Goal: Task Accomplishment & Management: Use online tool/utility

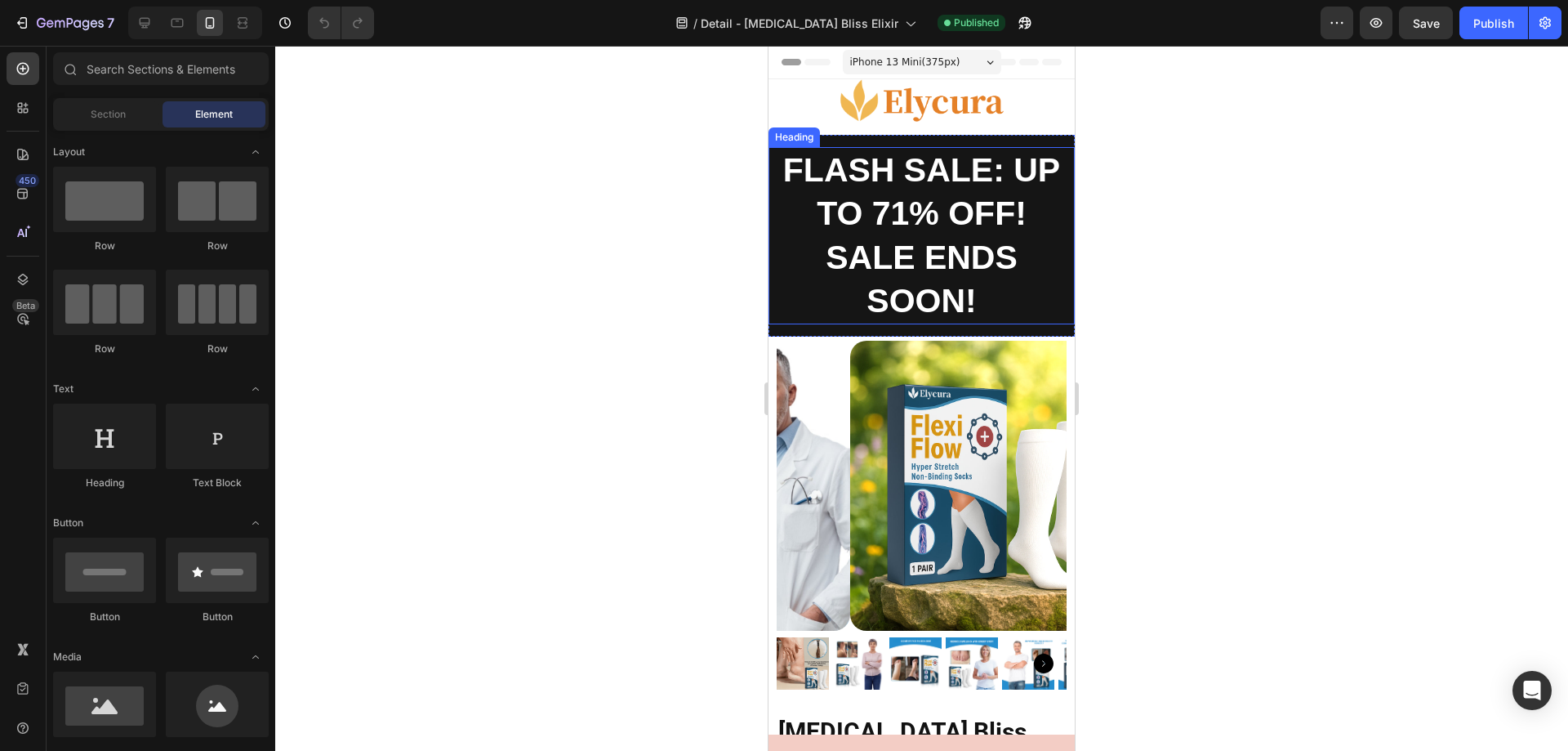
click at [874, 216] on strong "FLASH SALE: UP TO 71% OFF! SALE ENDS SOON!" at bounding box center [921, 235] width 277 height 168
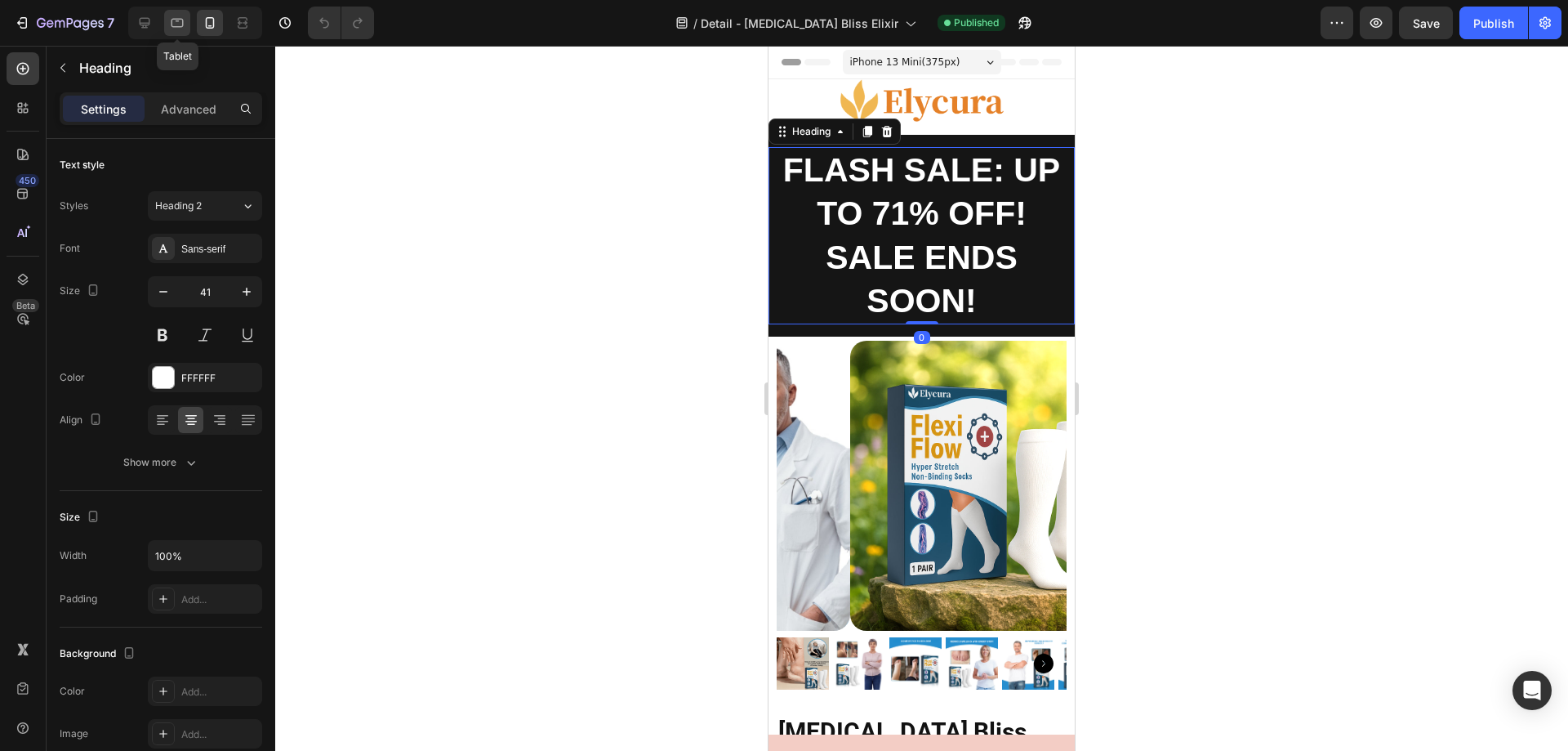
click at [172, 32] on div at bounding box center [178, 23] width 27 height 27
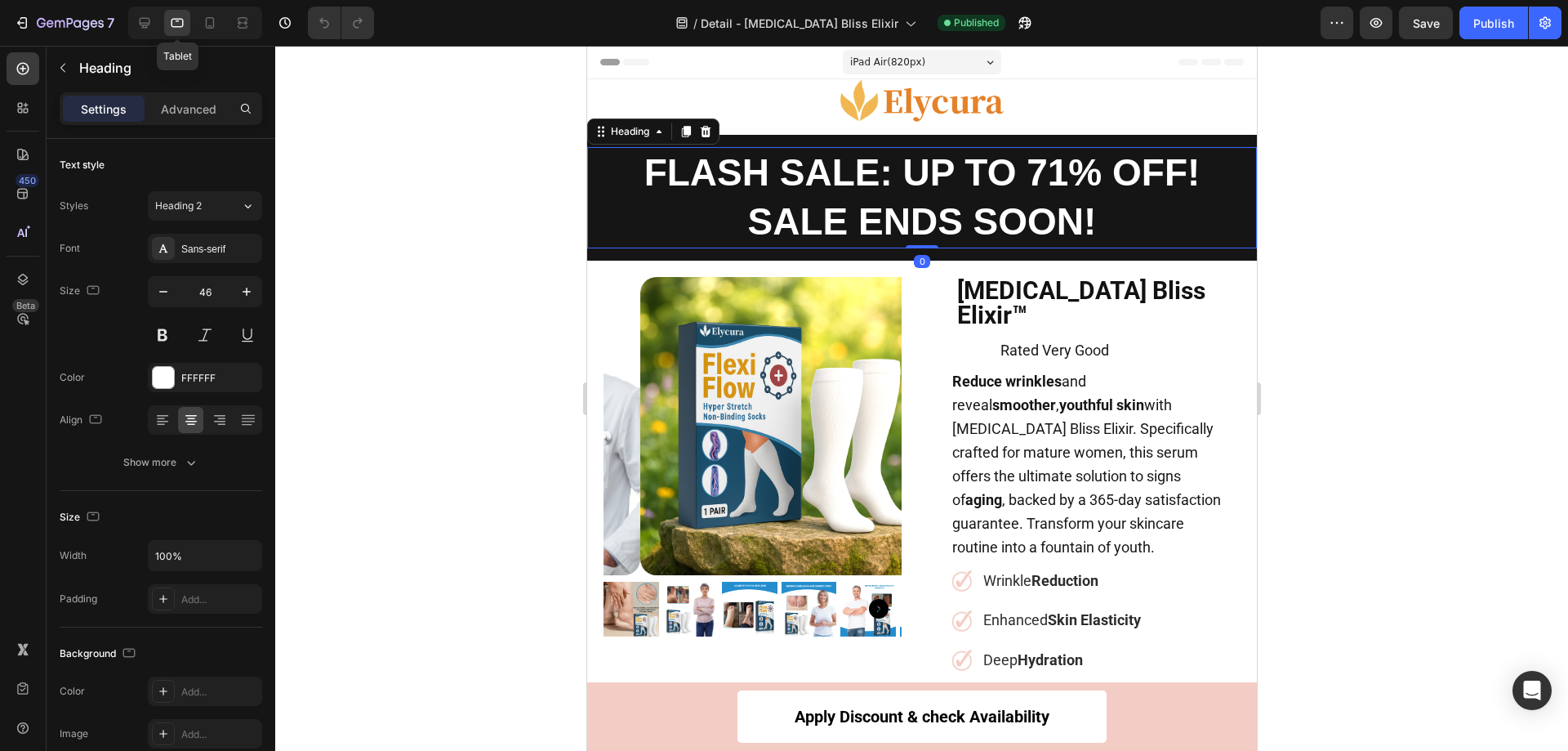
scroll to position [44, 0]
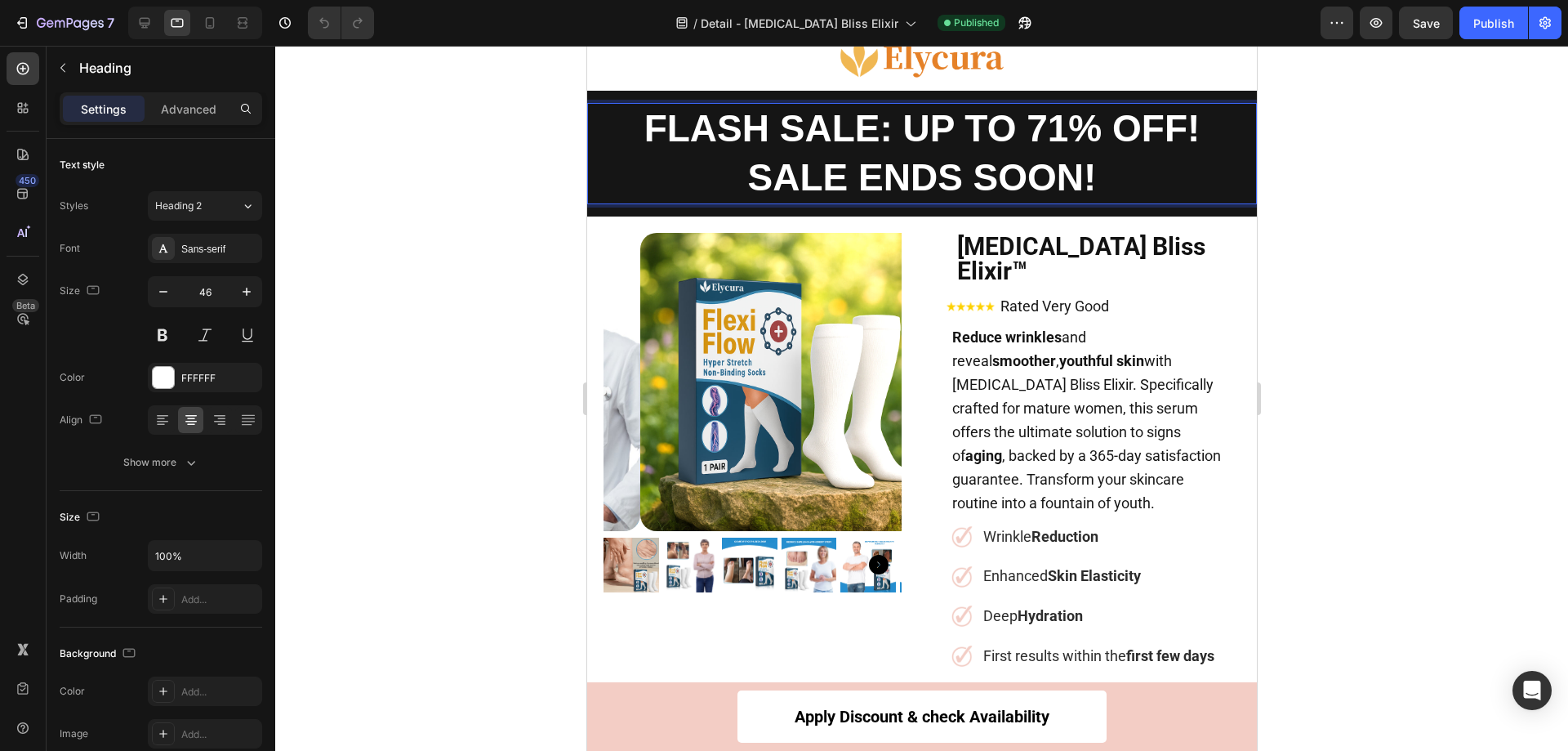
click at [822, 164] on strong "FLASH SALE: UP TO 71% OFF! SALE ENDS SOON!" at bounding box center [921, 153] width 556 height 91
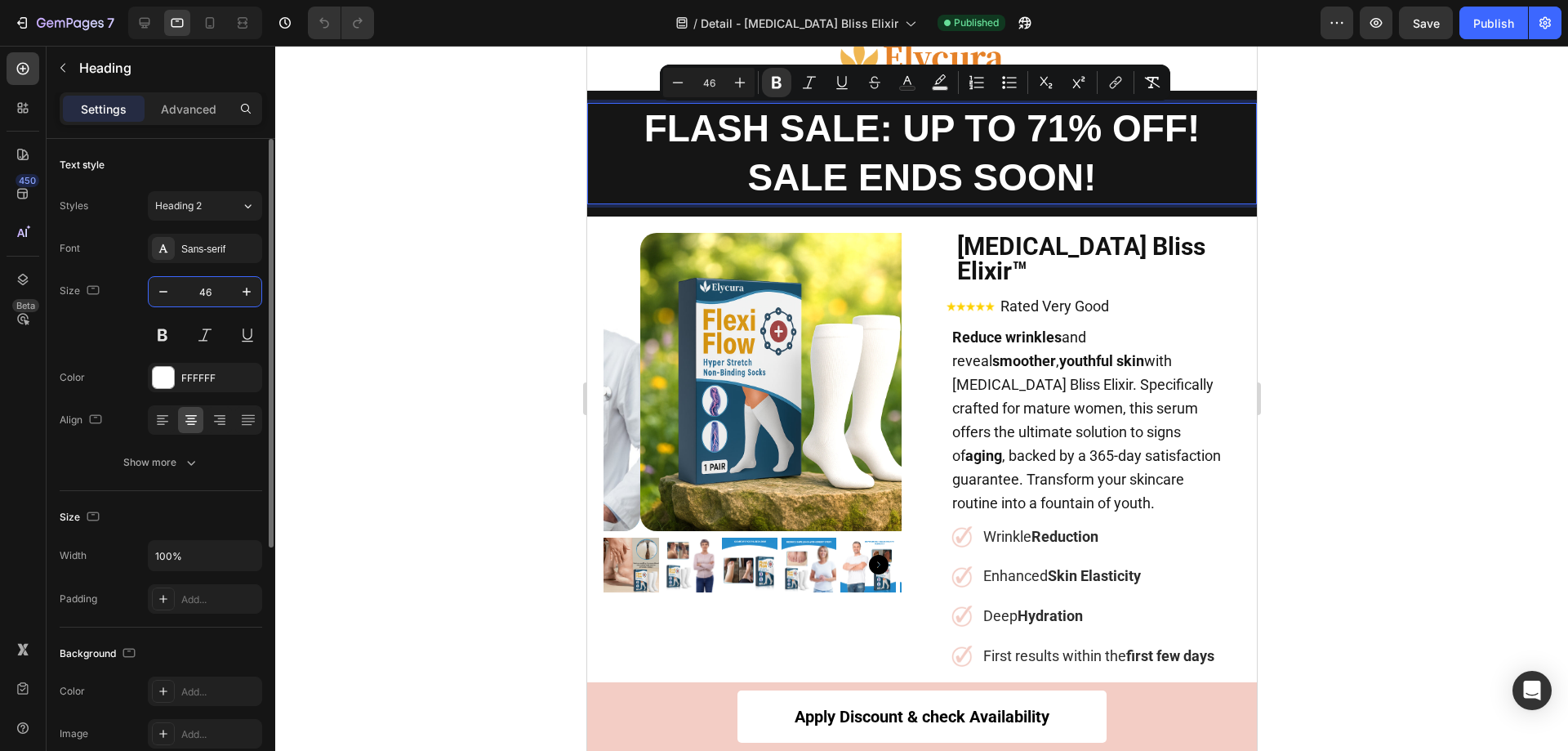
click at [219, 297] on input "46" at bounding box center [204, 291] width 54 height 29
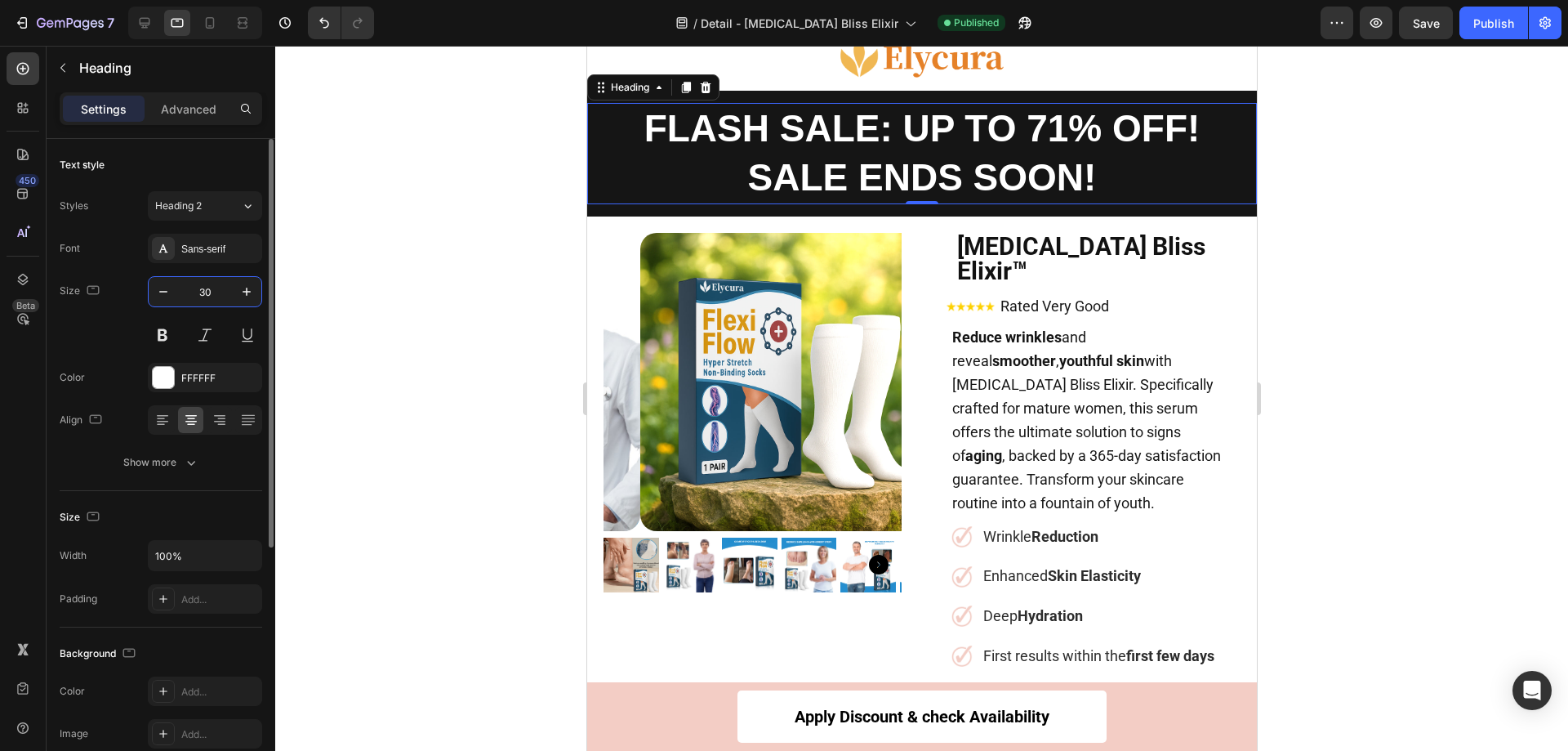
type input "30"
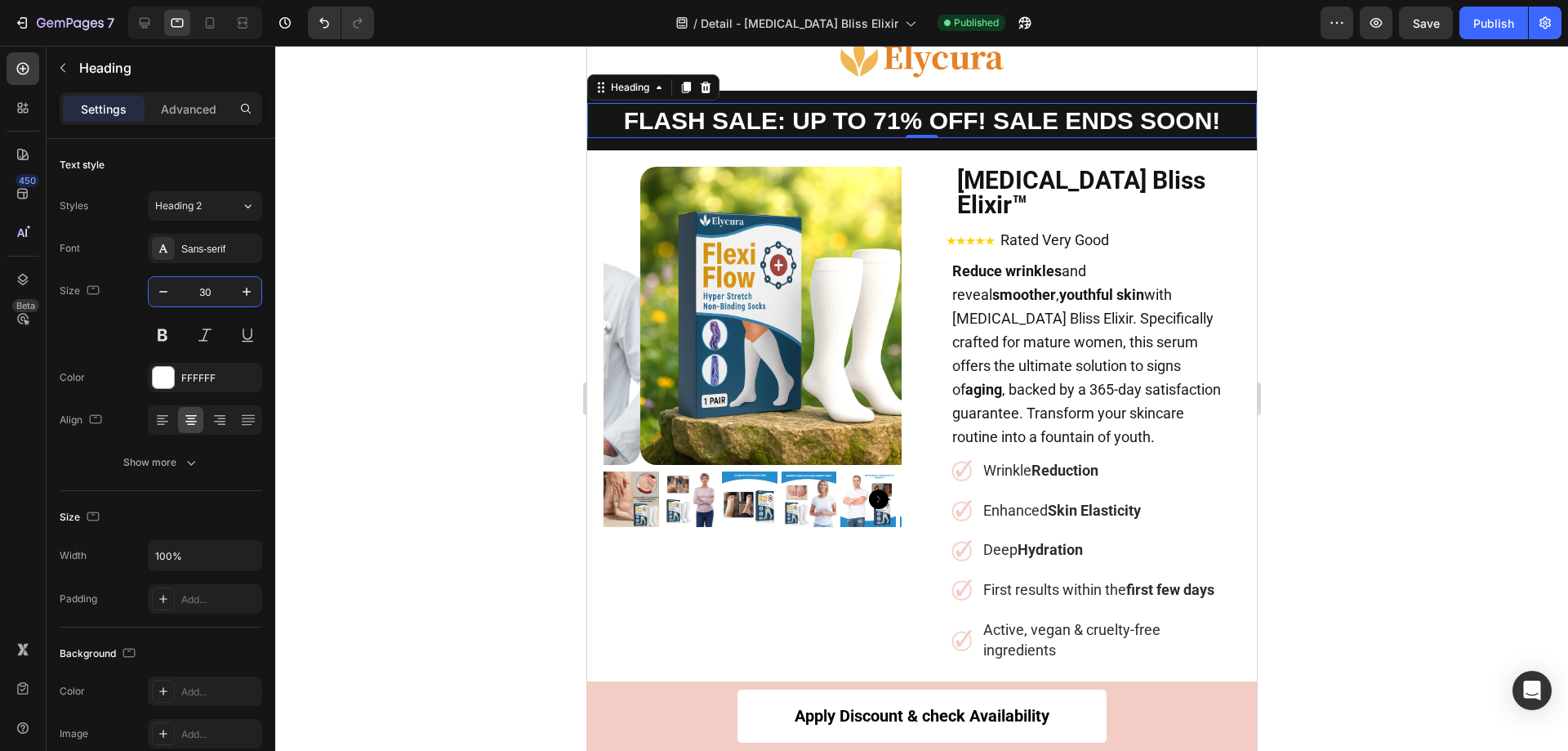
click at [703, 137] on h2 "⁠⁠⁠⁠⁠⁠⁠ FLASH SALE: UP TO 71% OFF! SALE ENDS SOON!" at bounding box center [921, 120] width 670 height 35
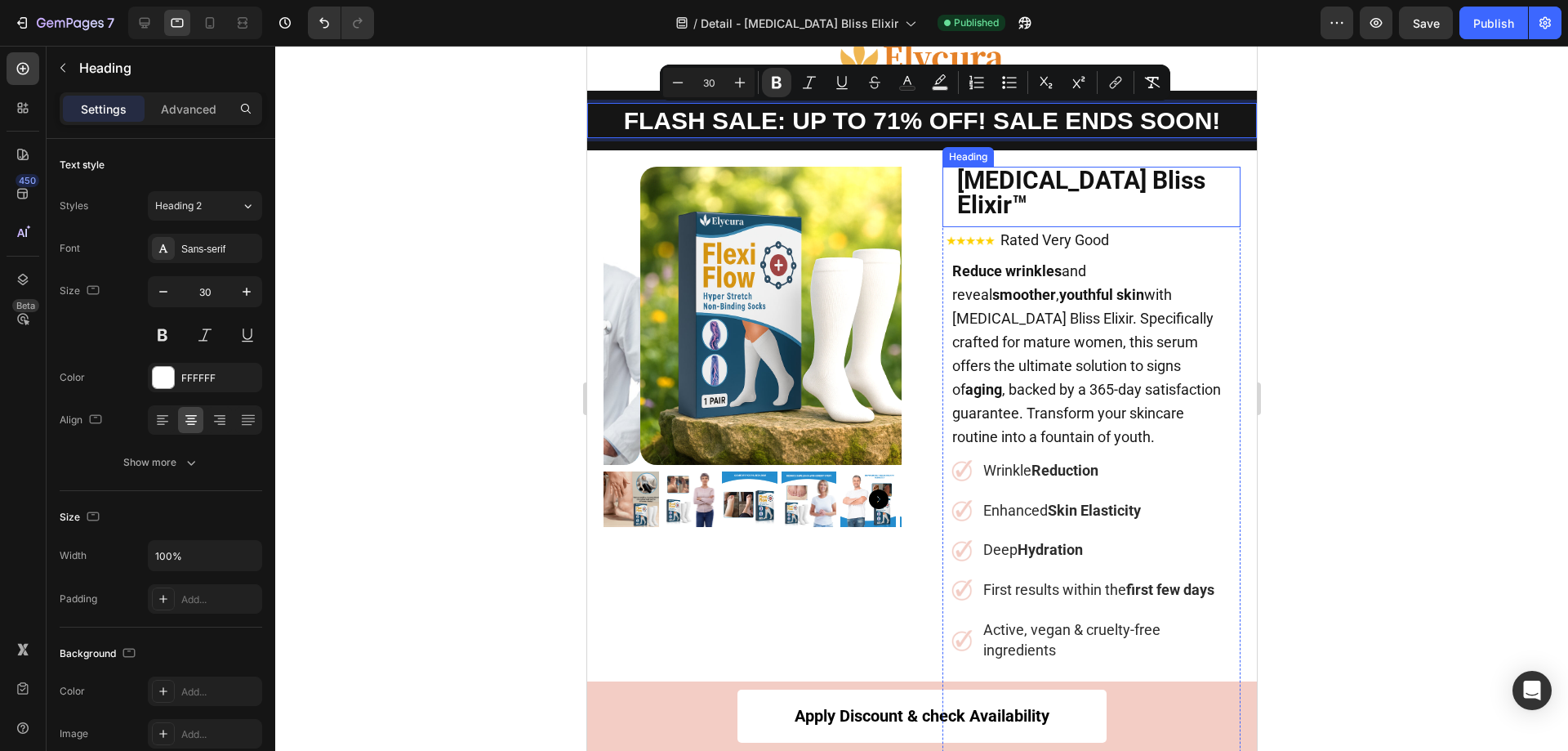
click at [1017, 194] on strong "[MEDICAL_DATA] Bliss Elixir™" at bounding box center [1080, 192] width 248 height 53
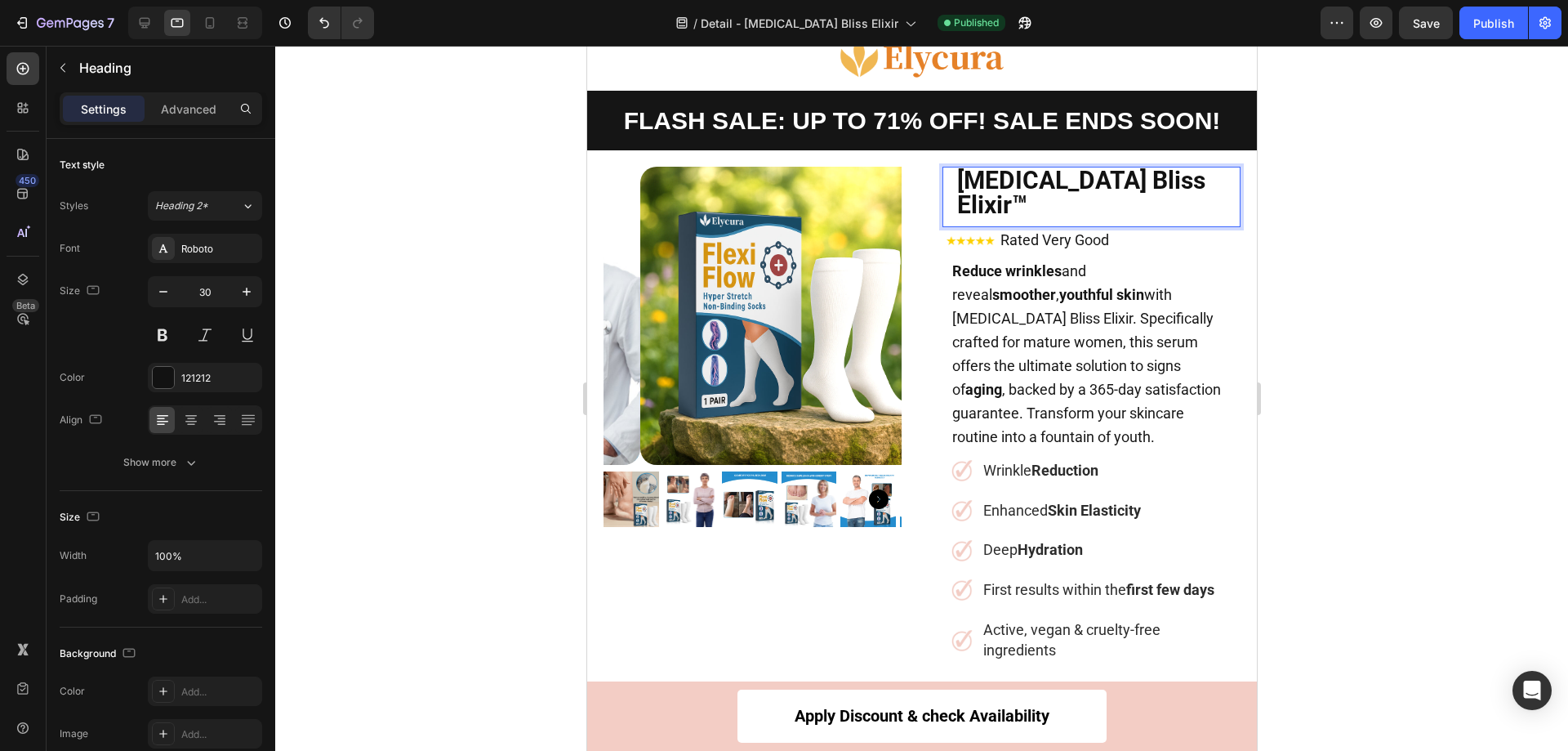
click at [1155, 178] on p "[MEDICAL_DATA] Bliss Elixir™" at bounding box center [1090, 193] width 269 height 49
drag, startPoint x: 1155, startPoint y: 178, endPoint x: 1131, endPoint y: 179, distance: 24.0
click at [1131, 179] on p "[MEDICAL_DATA] Bliss Elixir™" at bounding box center [1090, 193] width 269 height 49
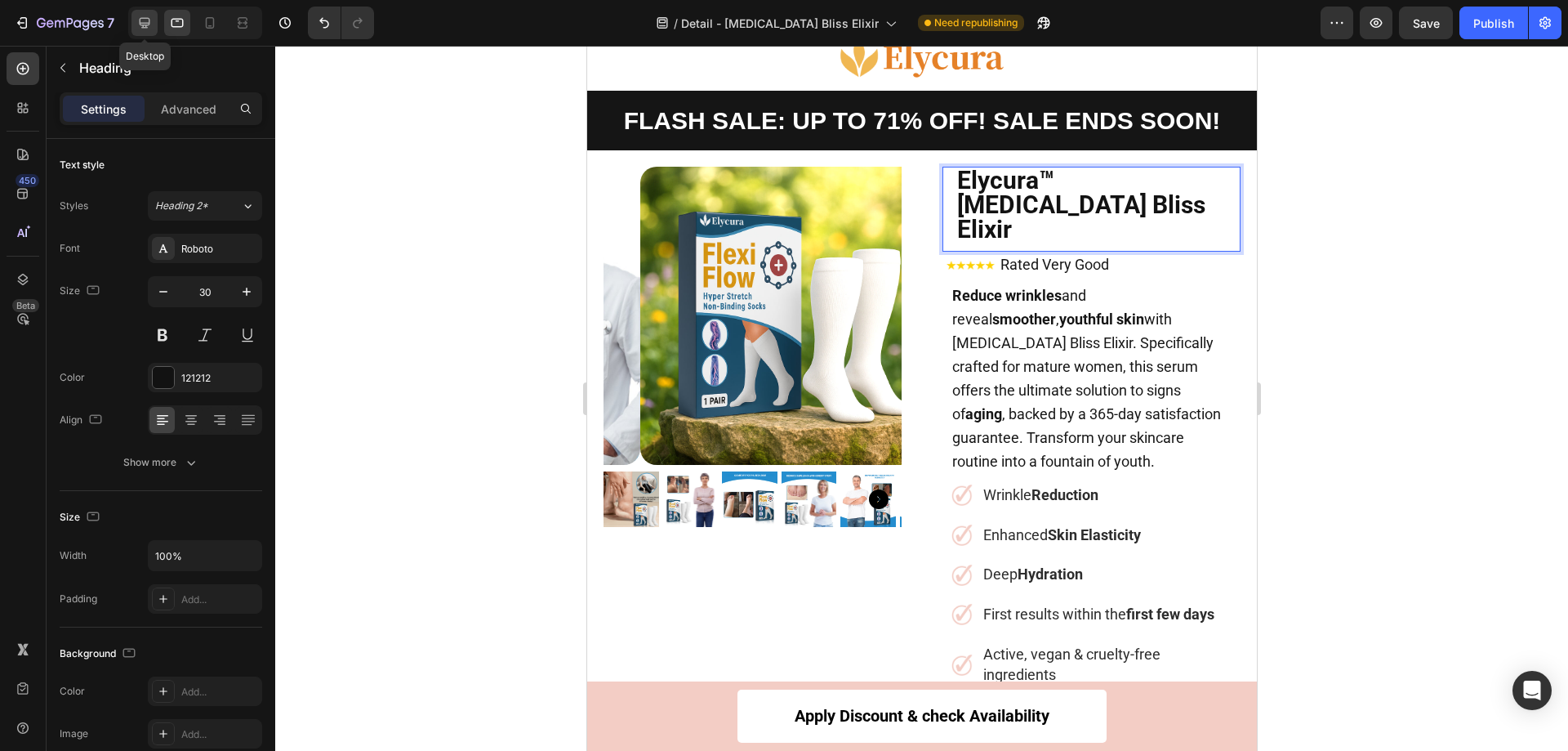
click at [143, 30] on icon at bounding box center [144, 22] width 16 height 16
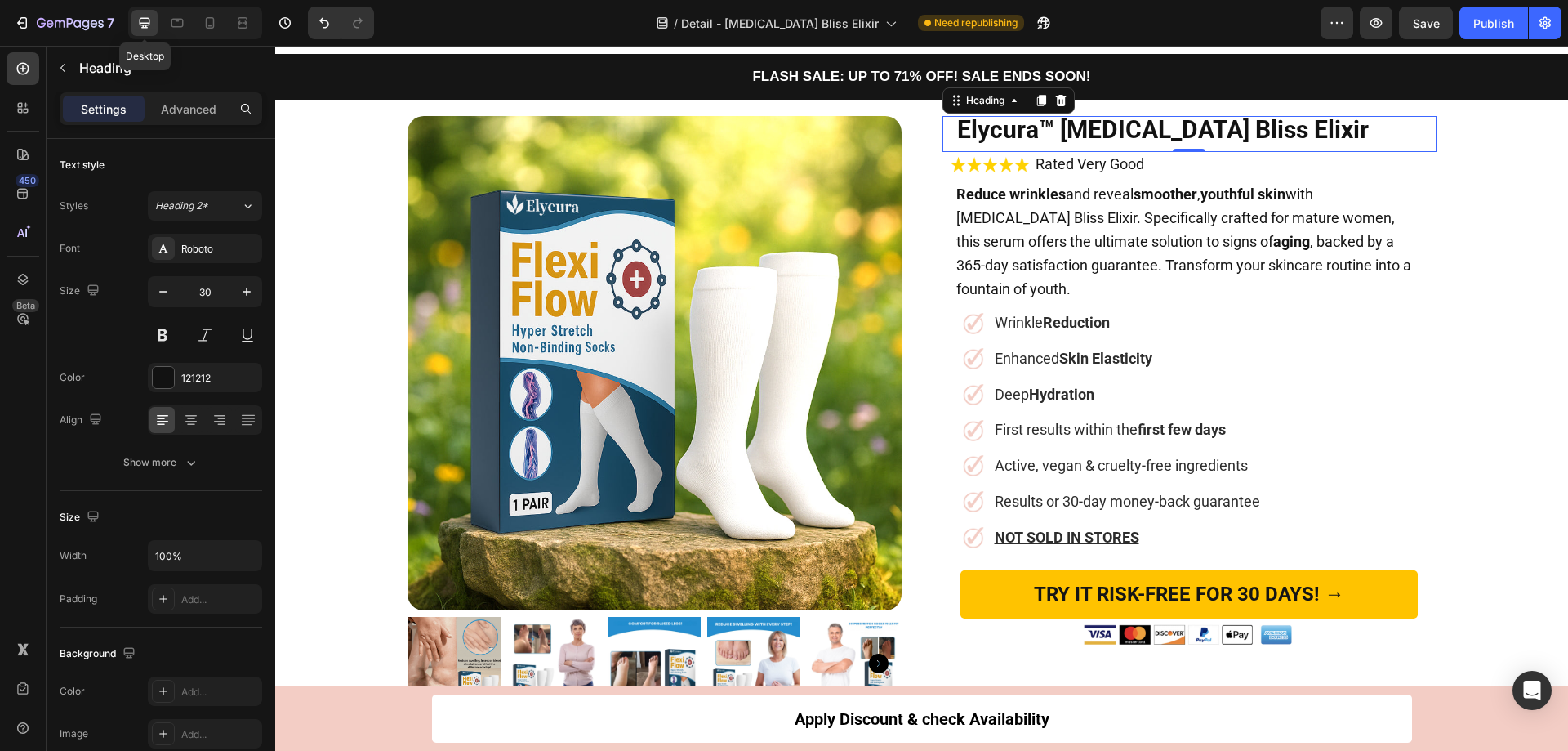
scroll to position [94, 0]
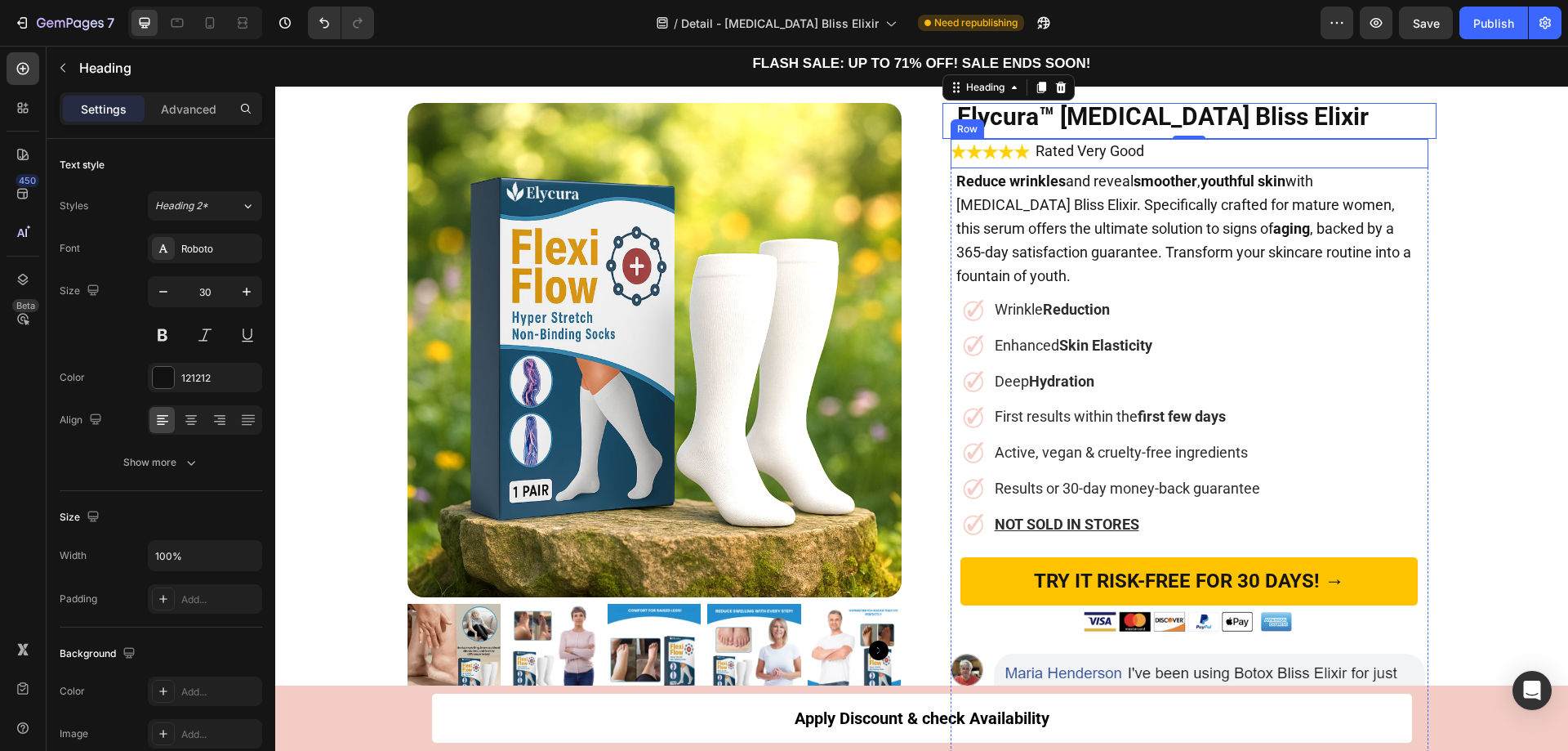
click at [1021, 161] on div "Image" at bounding box center [990, 151] width 80 height 26
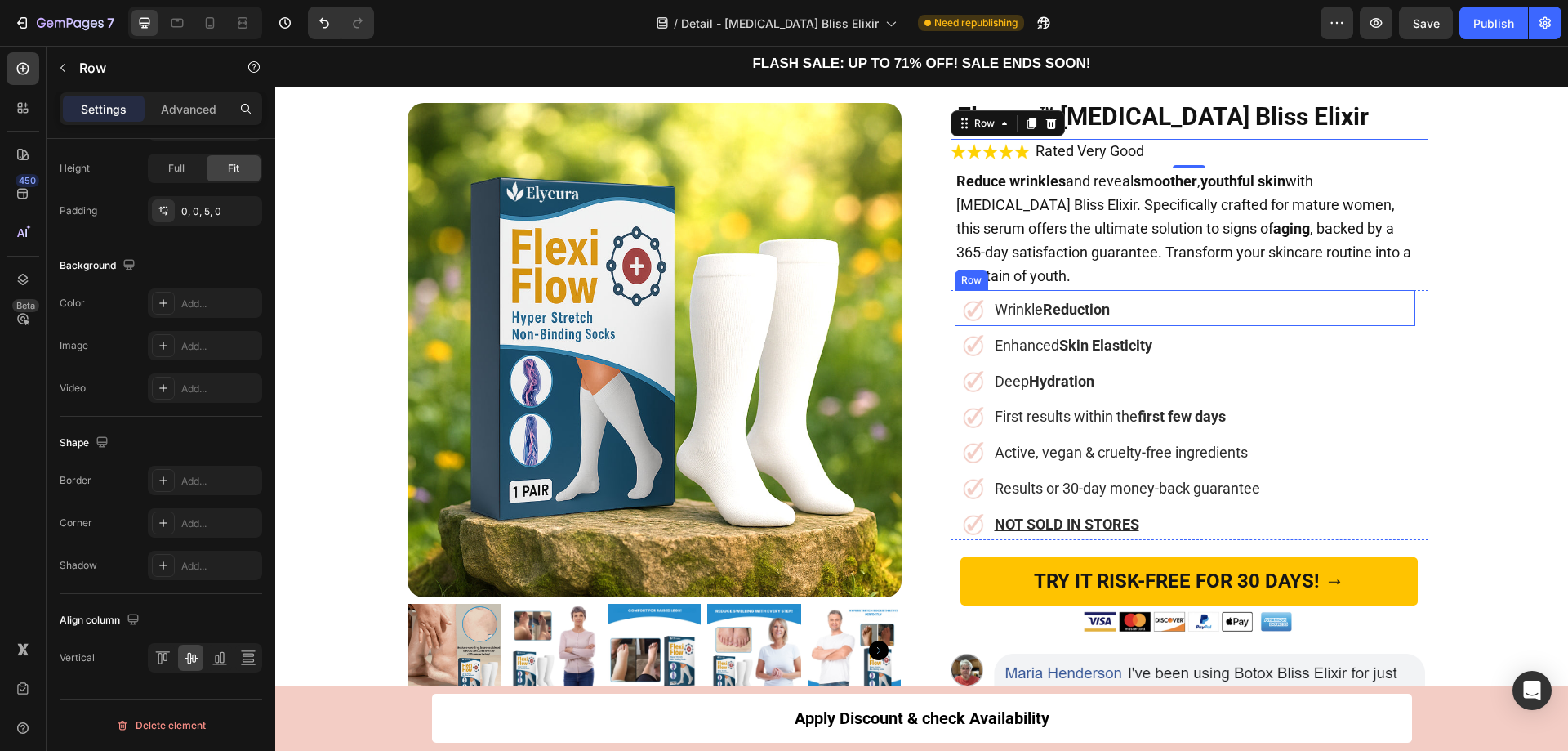
scroll to position [0, 0]
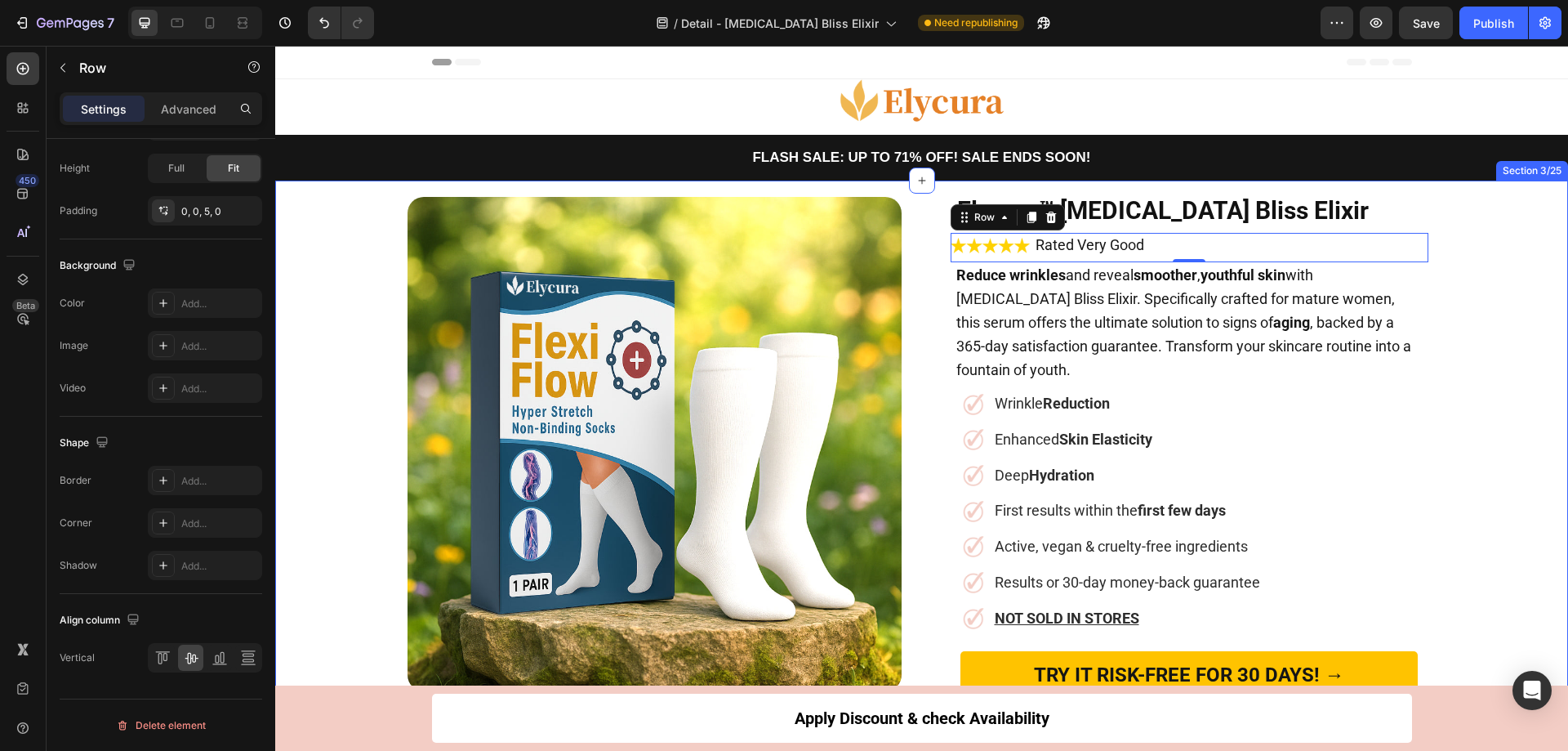
click at [1511, 273] on div "Product Images ⁠⁠⁠⁠⁠⁠⁠ Elycura™ [MEDICAL_DATA] Bliss Elixir Heading Image Rated…" at bounding box center [922, 563] width 1293 height 747
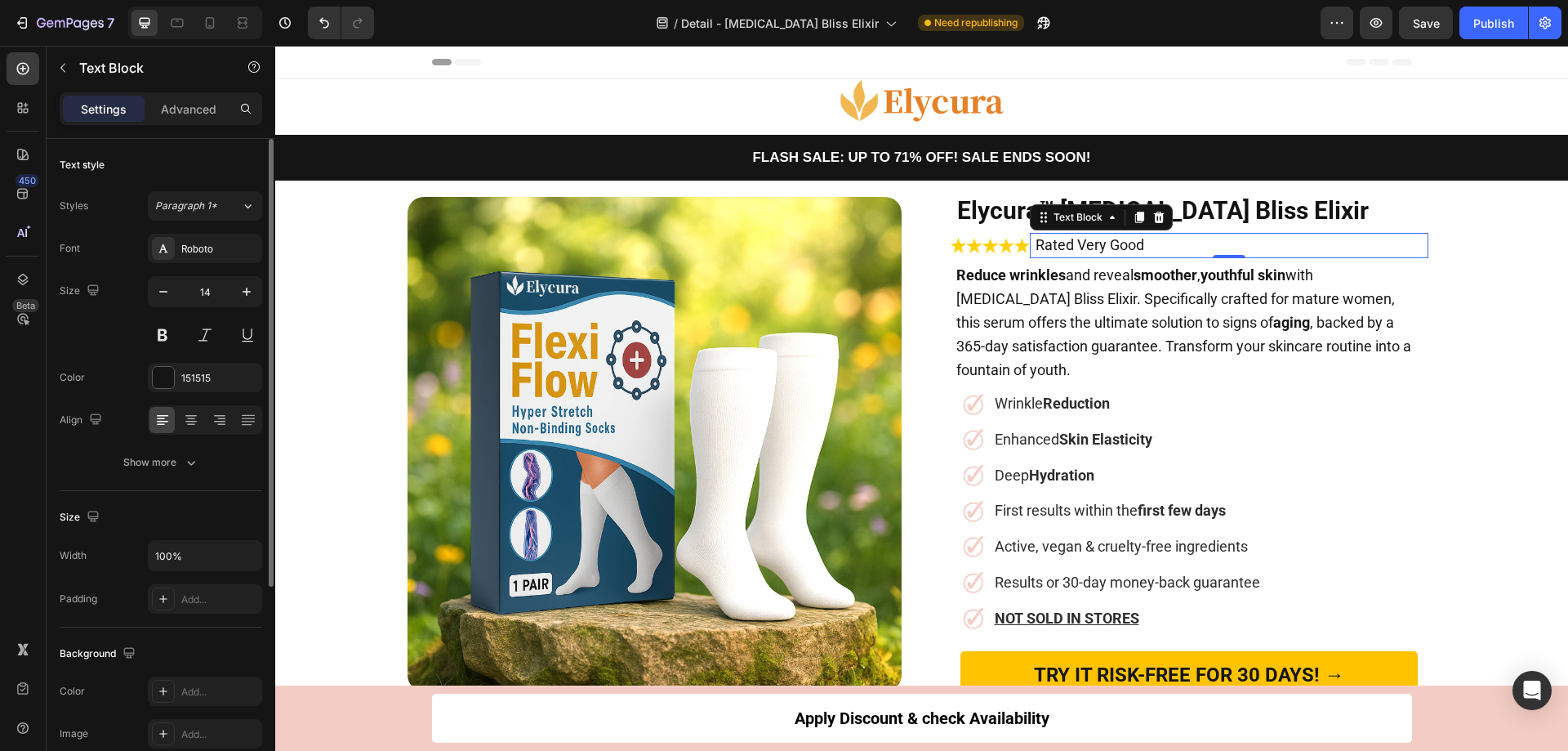
click at [163, 172] on div "Text style" at bounding box center [161, 165] width 202 height 27
click at [183, 95] on div "Settings Advanced" at bounding box center [161, 108] width 202 height 32
click at [183, 106] on p "Advanced" at bounding box center [188, 109] width 55 height 17
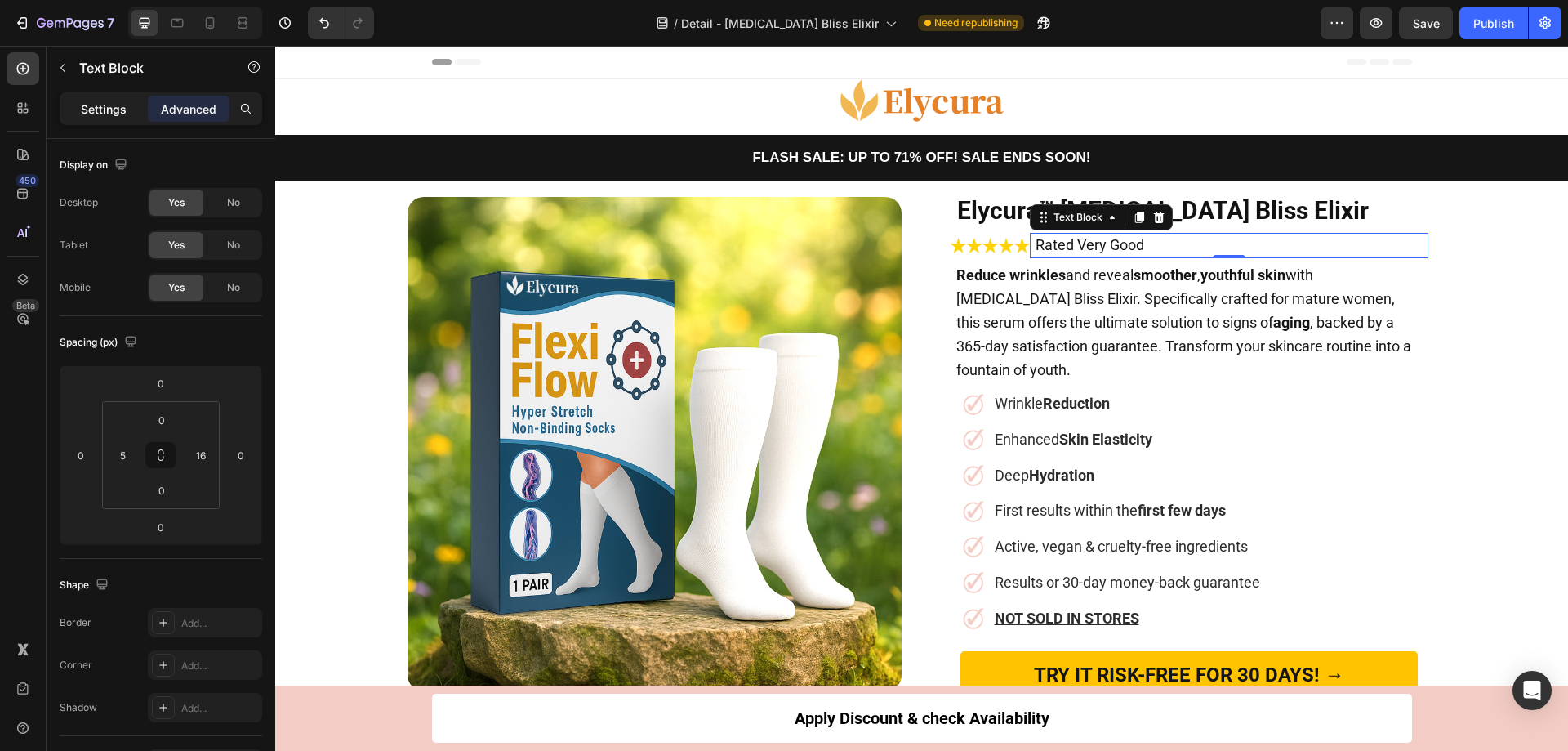
click at [112, 108] on p "Settings" at bounding box center [104, 109] width 46 height 17
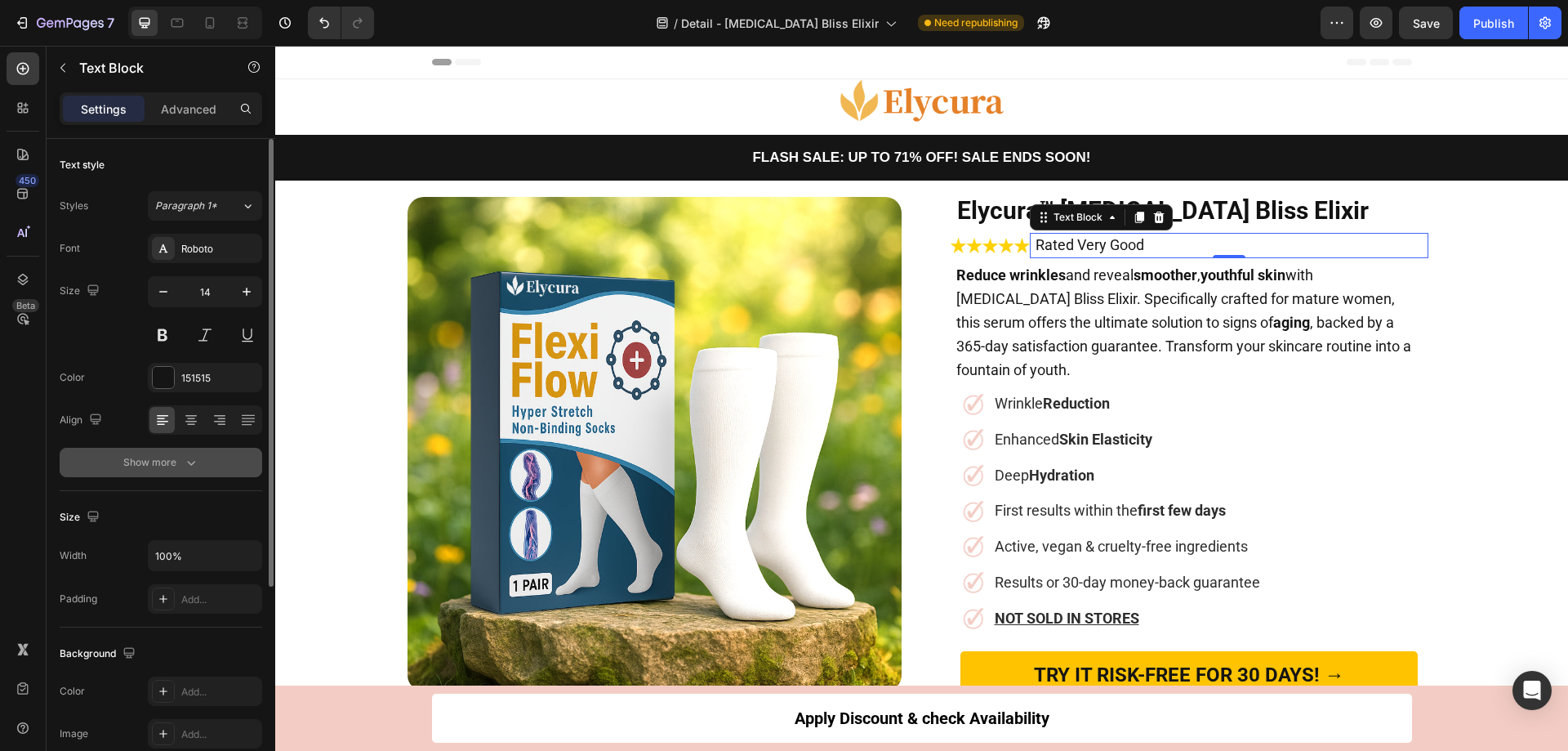
click at [125, 469] on div "Show more" at bounding box center [162, 462] width 76 height 16
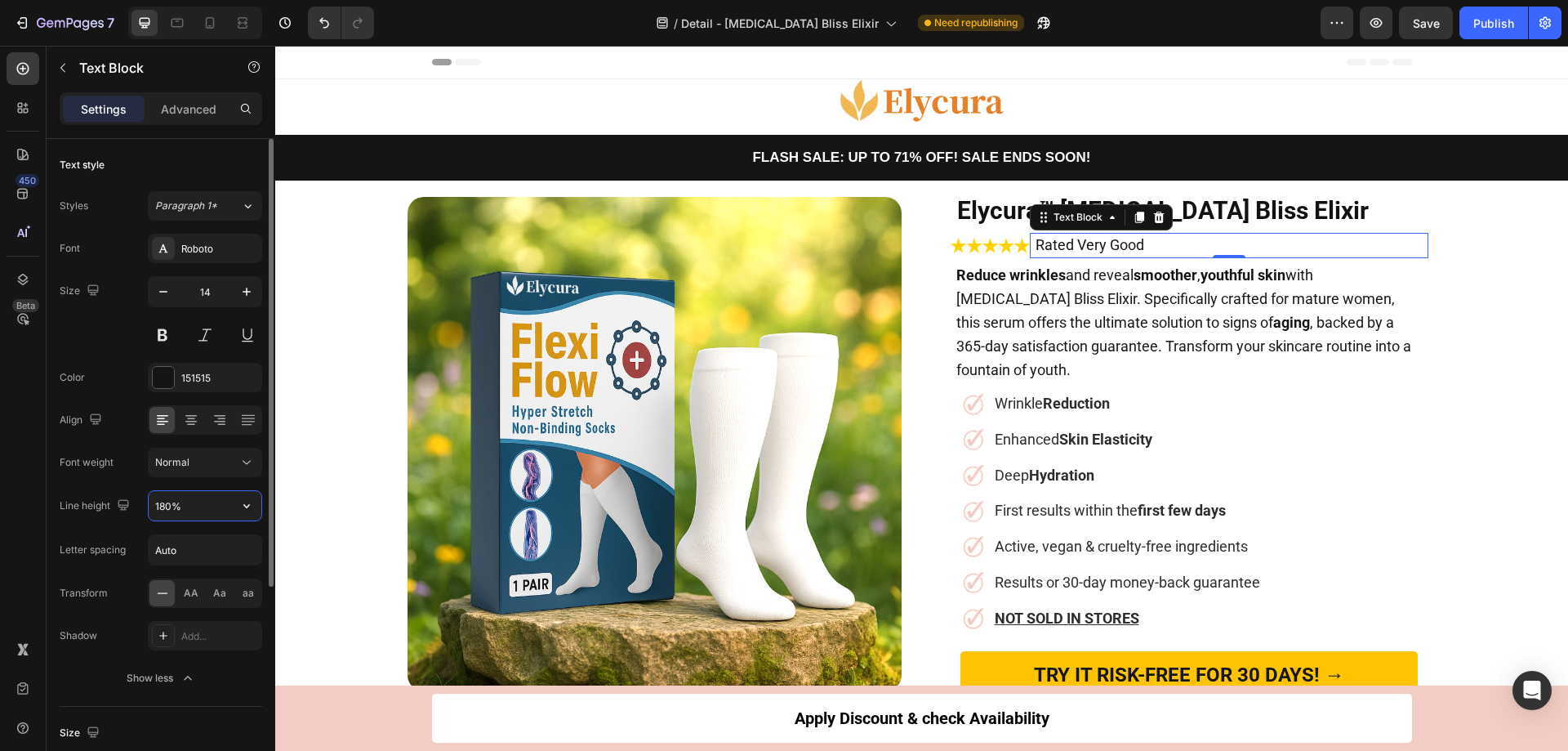
click at [171, 509] on input "180%" at bounding box center [204, 506] width 113 height 29
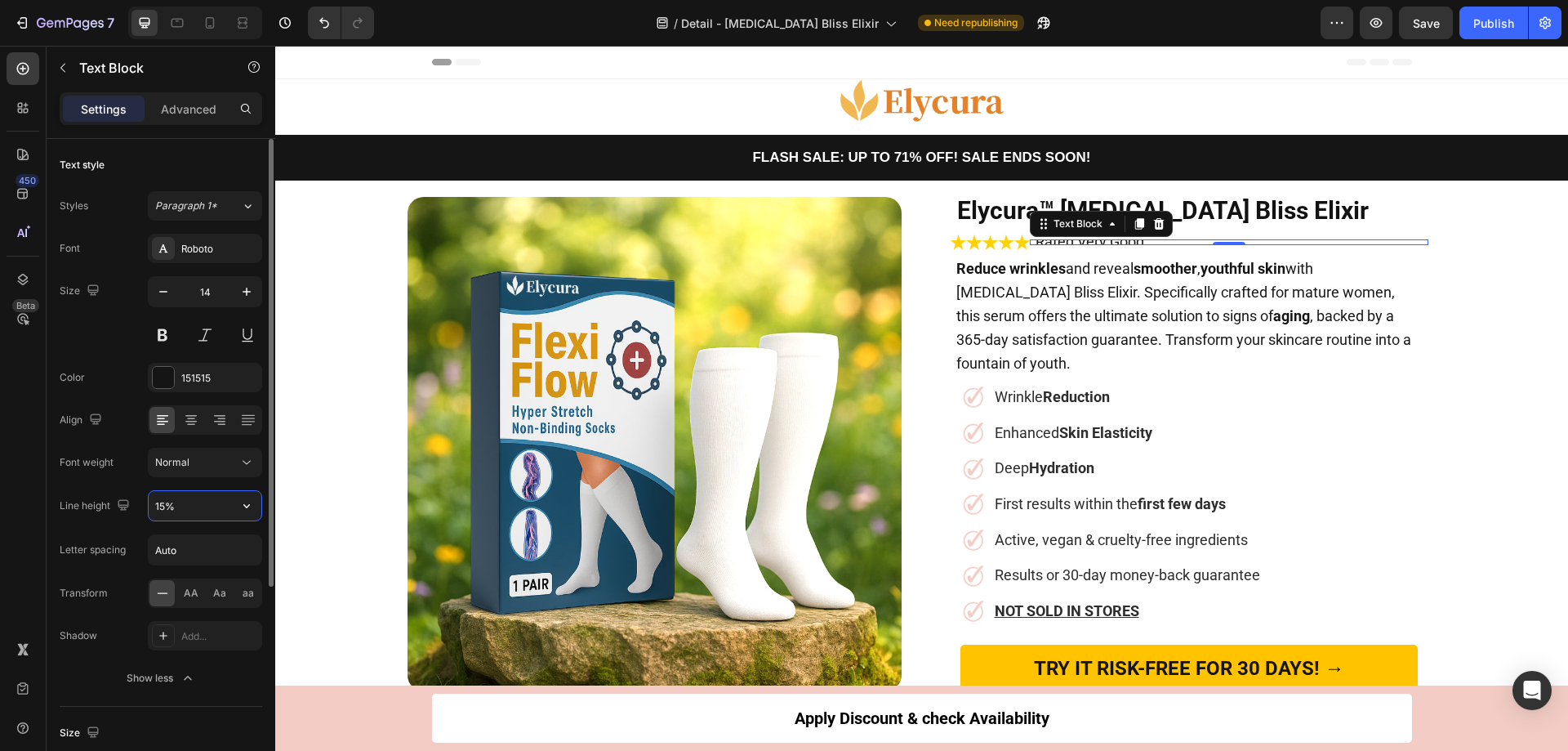
type input "150%"
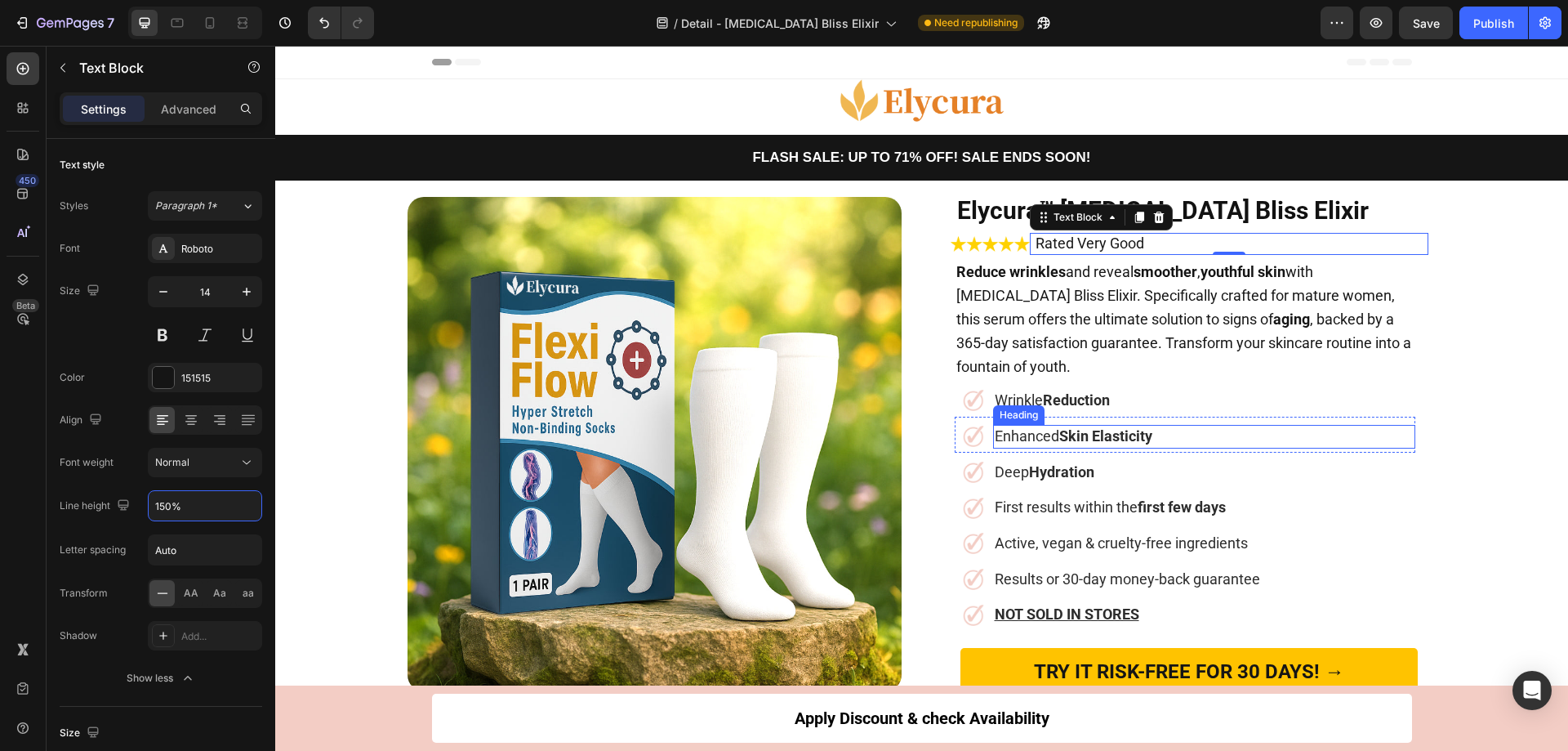
click at [1078, 428] on strong "Skin Elasticity" at bounding box center [1106, 436] width 93 height 17
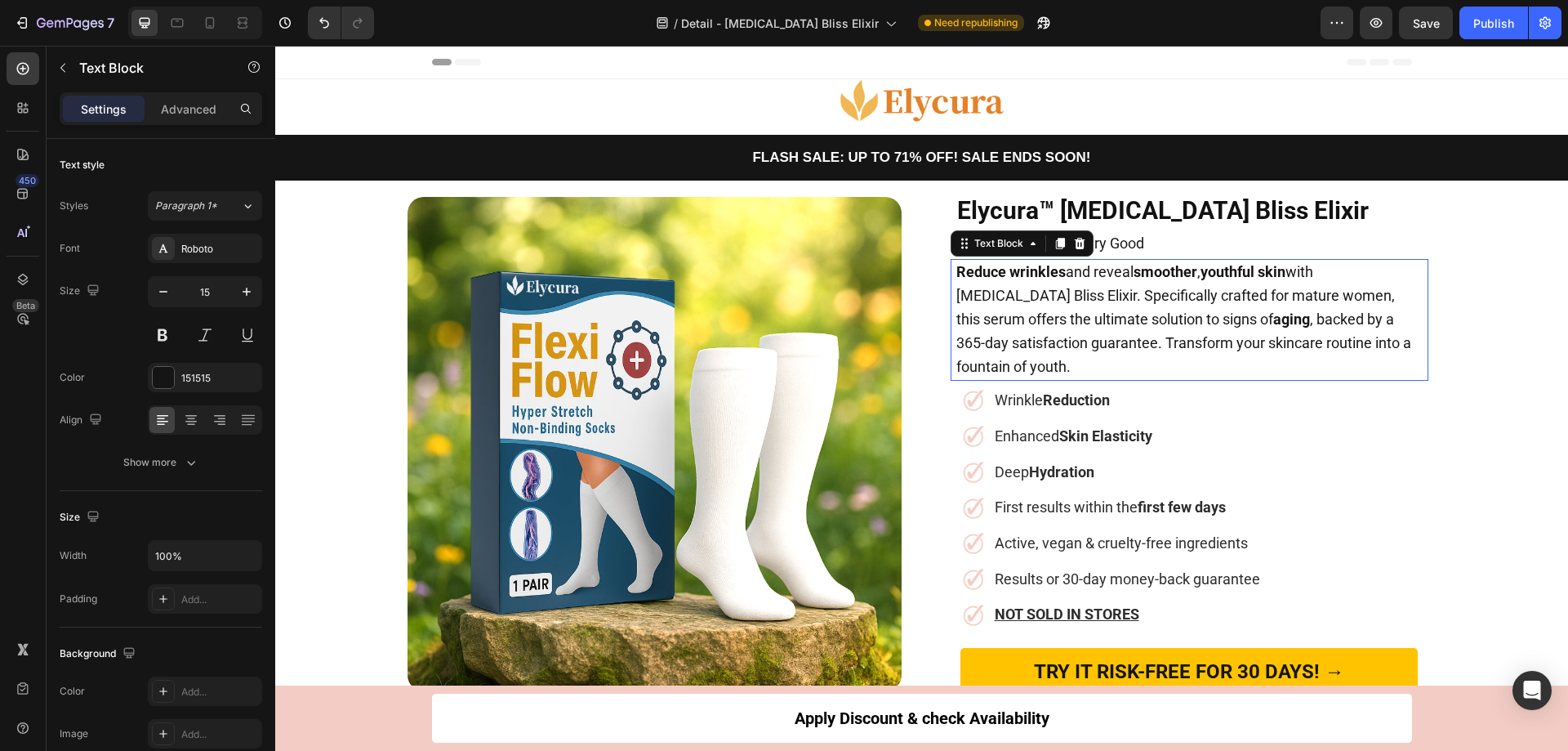
click at [1273, 325] on strong "aging" at bounding box center [1291, 319] width 37 height 17
click at [1129, 243] on span "Rated Very Good" at bounding box center [1090, 243] width 108 height 17
click at [1164, 240] on p "Rated Very Good" at bounding box center [1225, 244] width 378 height 19
click at [1117, 243] on span "Rated Very Good" at bounding box center [1090, 243] width 108 height 17
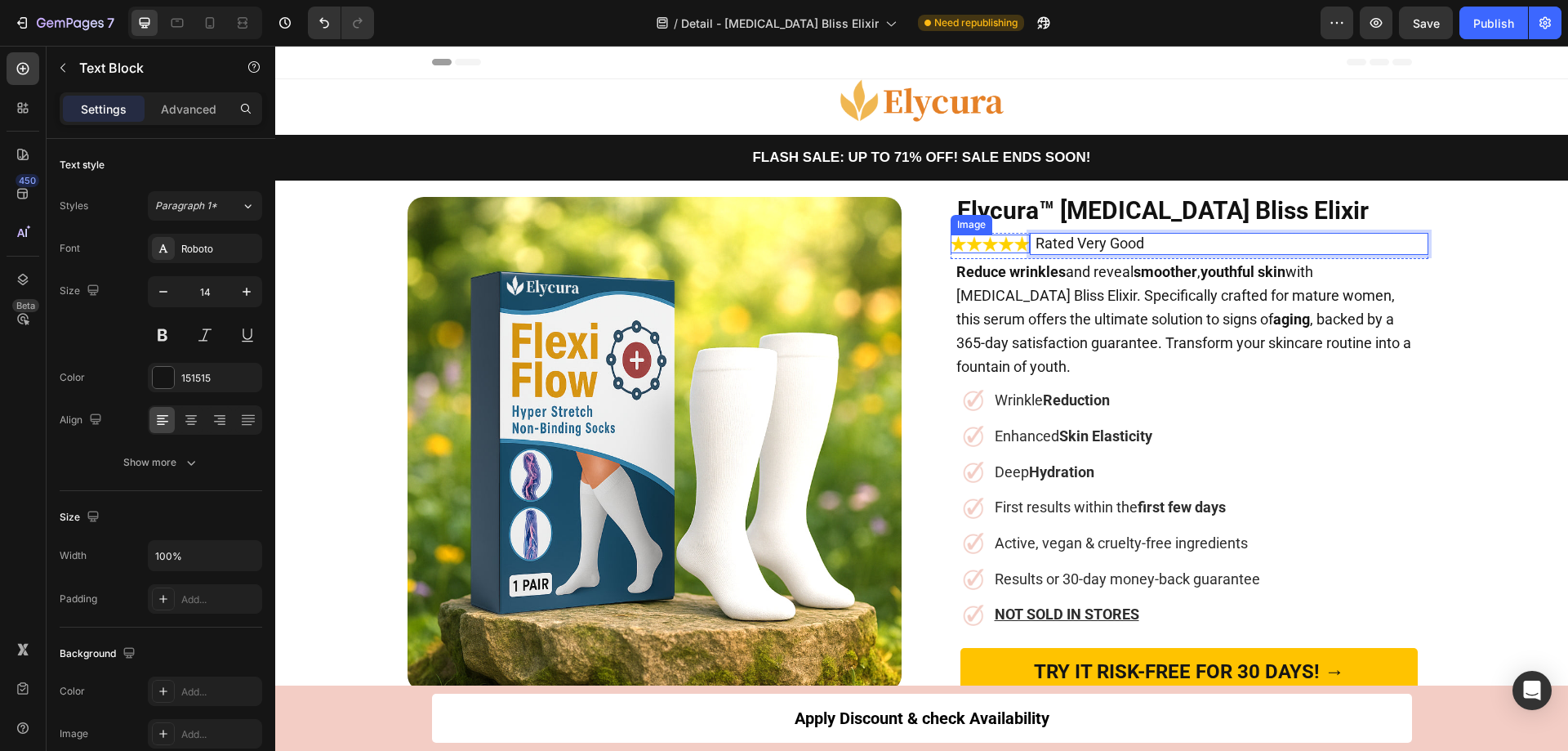
click at [1008, 247] on img at bounding box center [990, 244] width 80 height 19
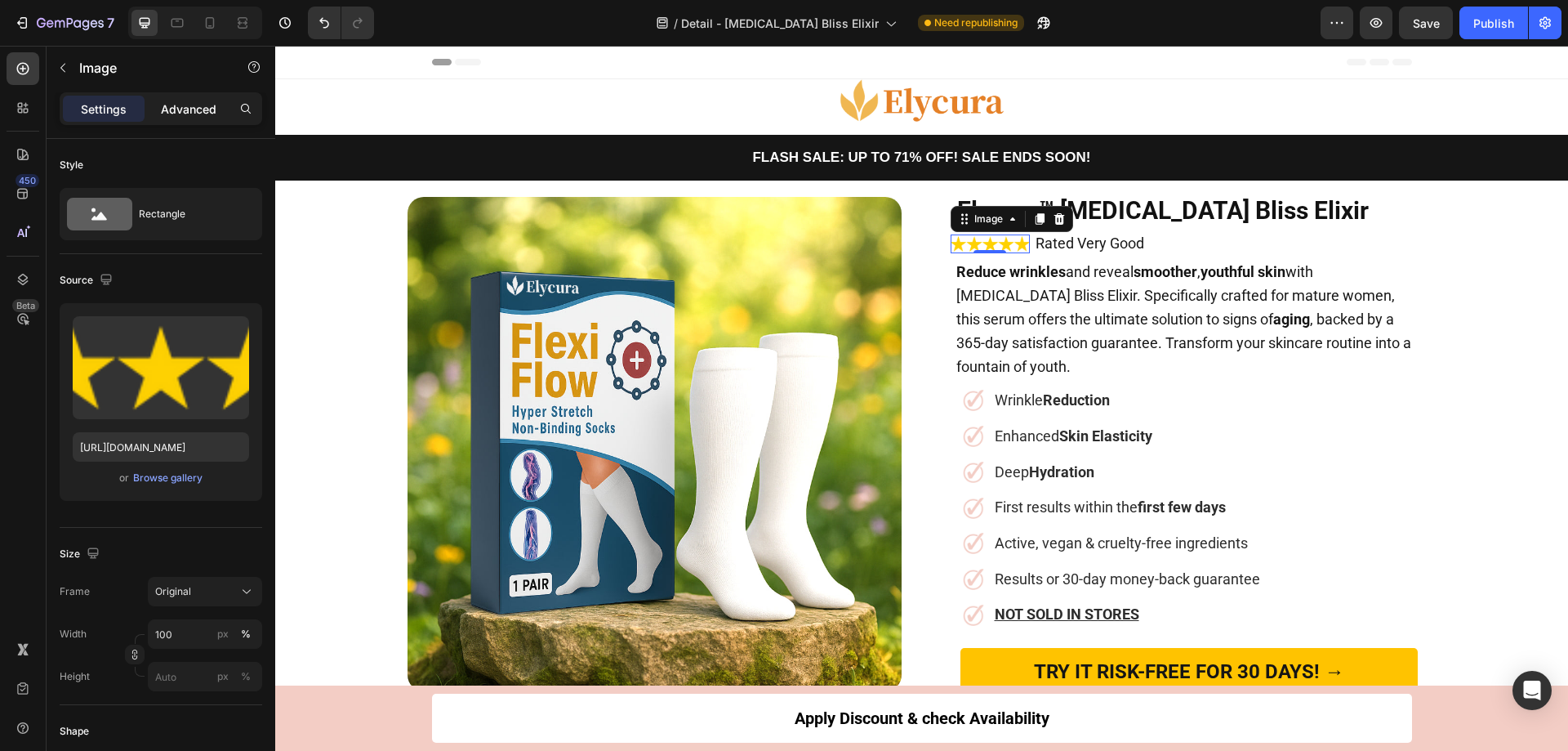
click at [184, 102] on p "Advanced" at bounding box center [188, 109] width 55 height 17
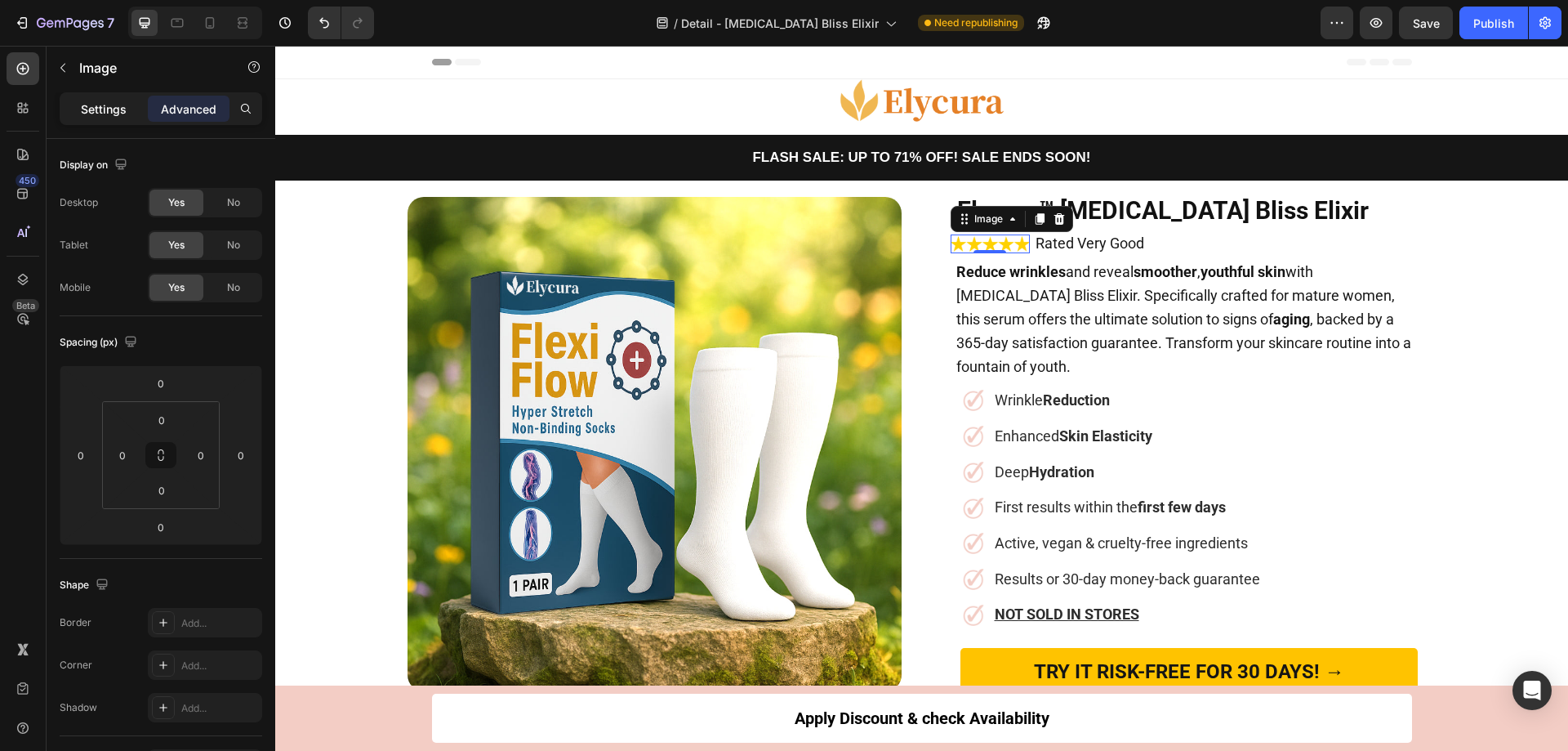
click at [105, 113] on p "Settings" at bounding box center [104, 109] width 46 height 17
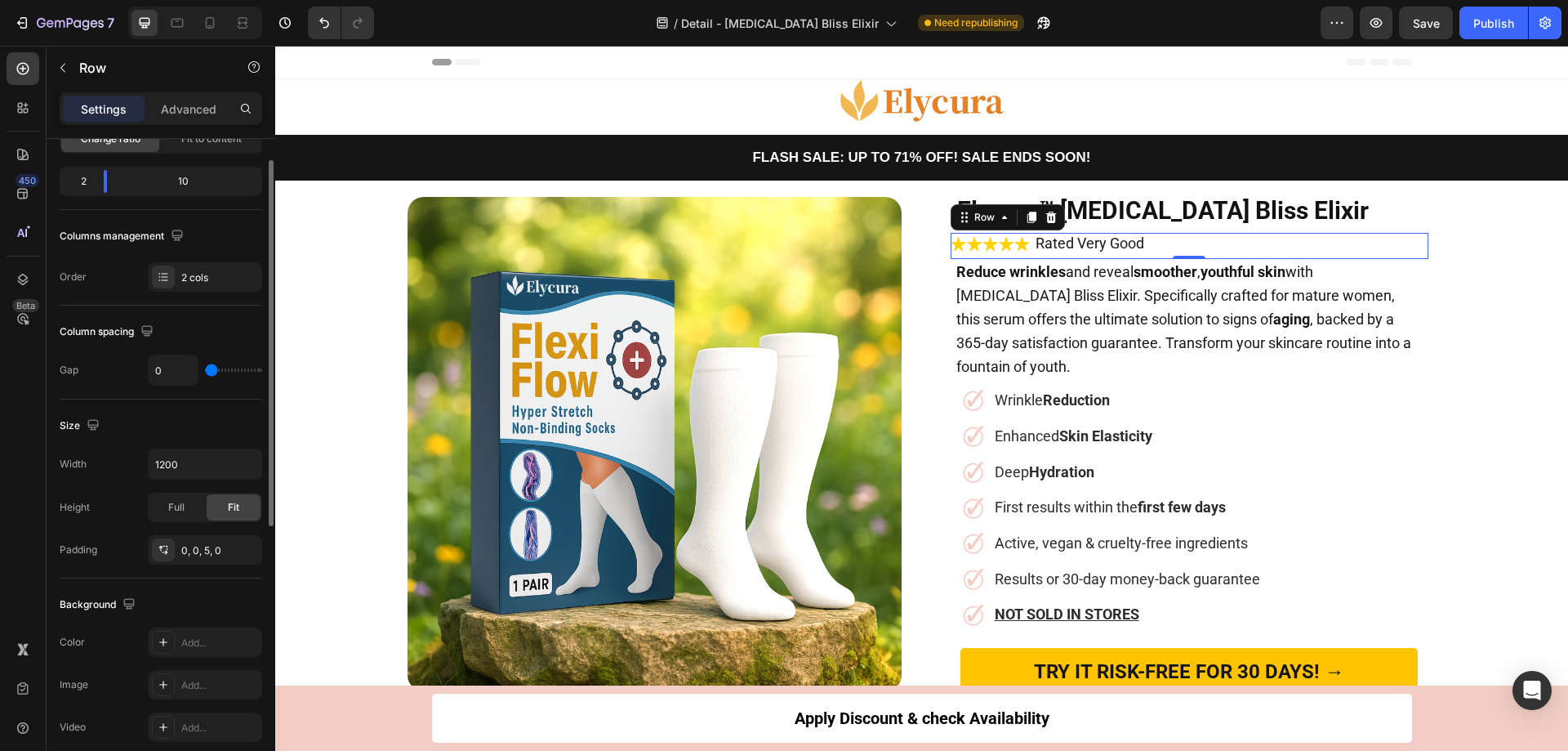
scroll to position [189, 0]
click at [206, 547] on div "0, 0, 5, 0" at bounding box center [205, 547] width 48 height 14
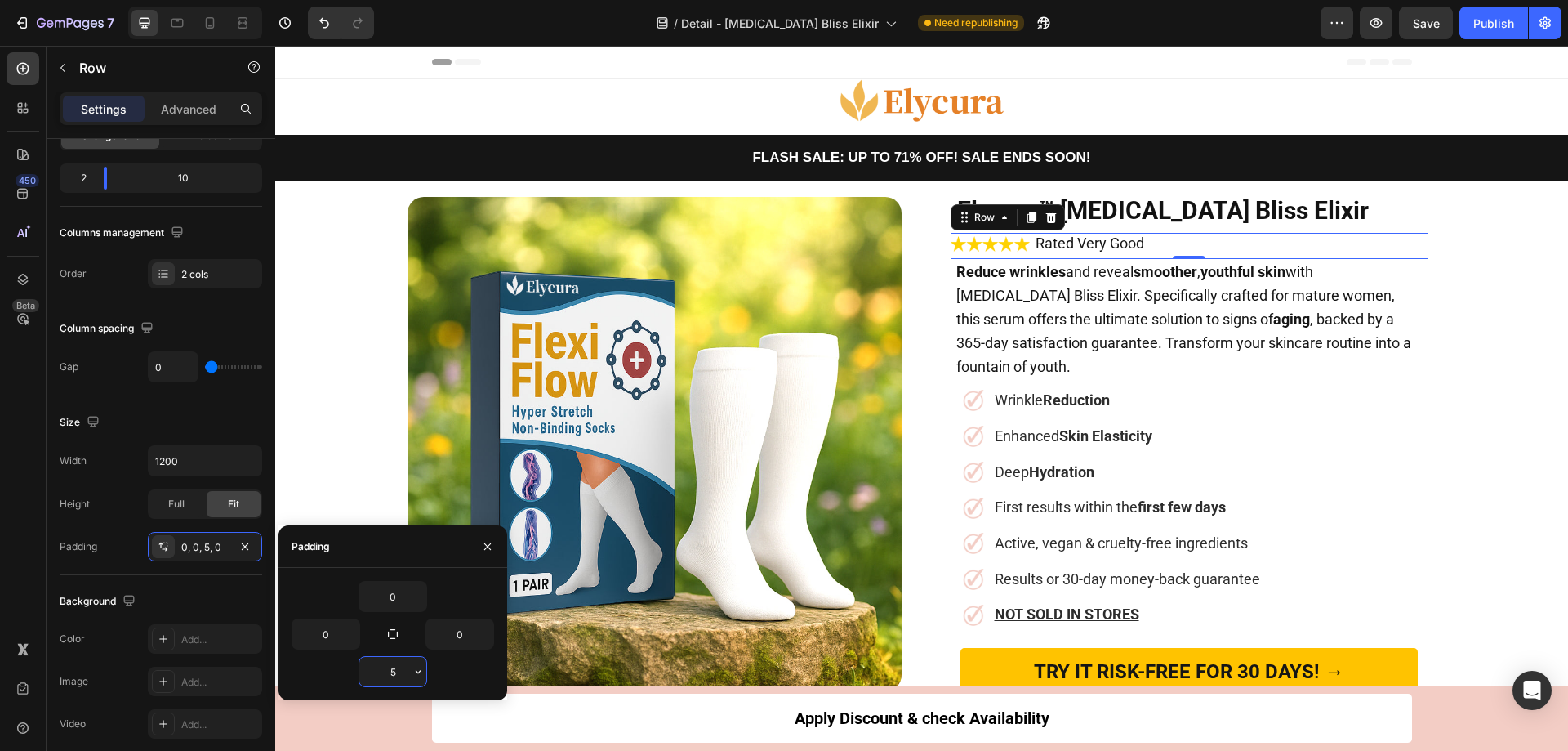
click at [394, 678] on input "5" at bounding box center [392, 671] width 67 height 29
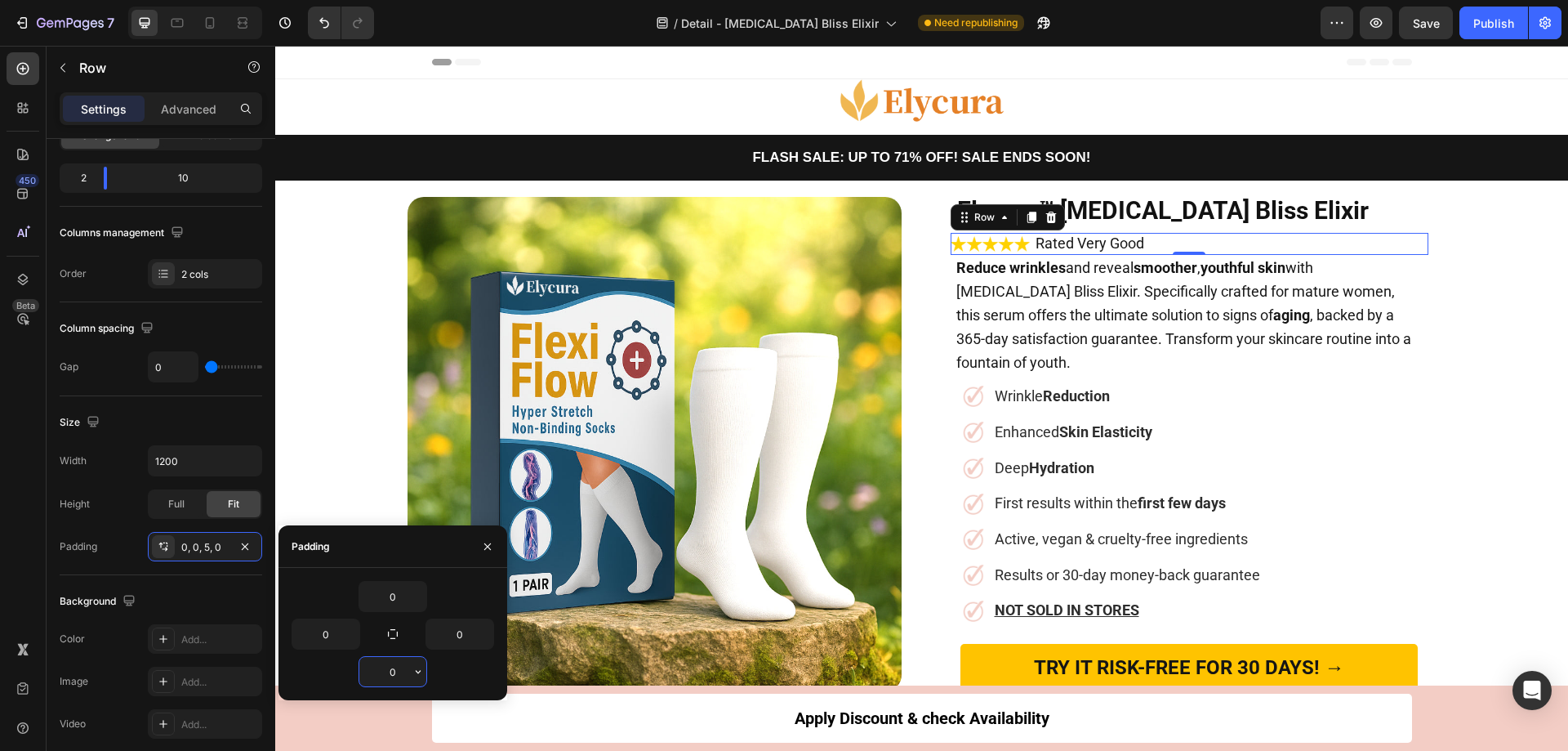
type input "0"
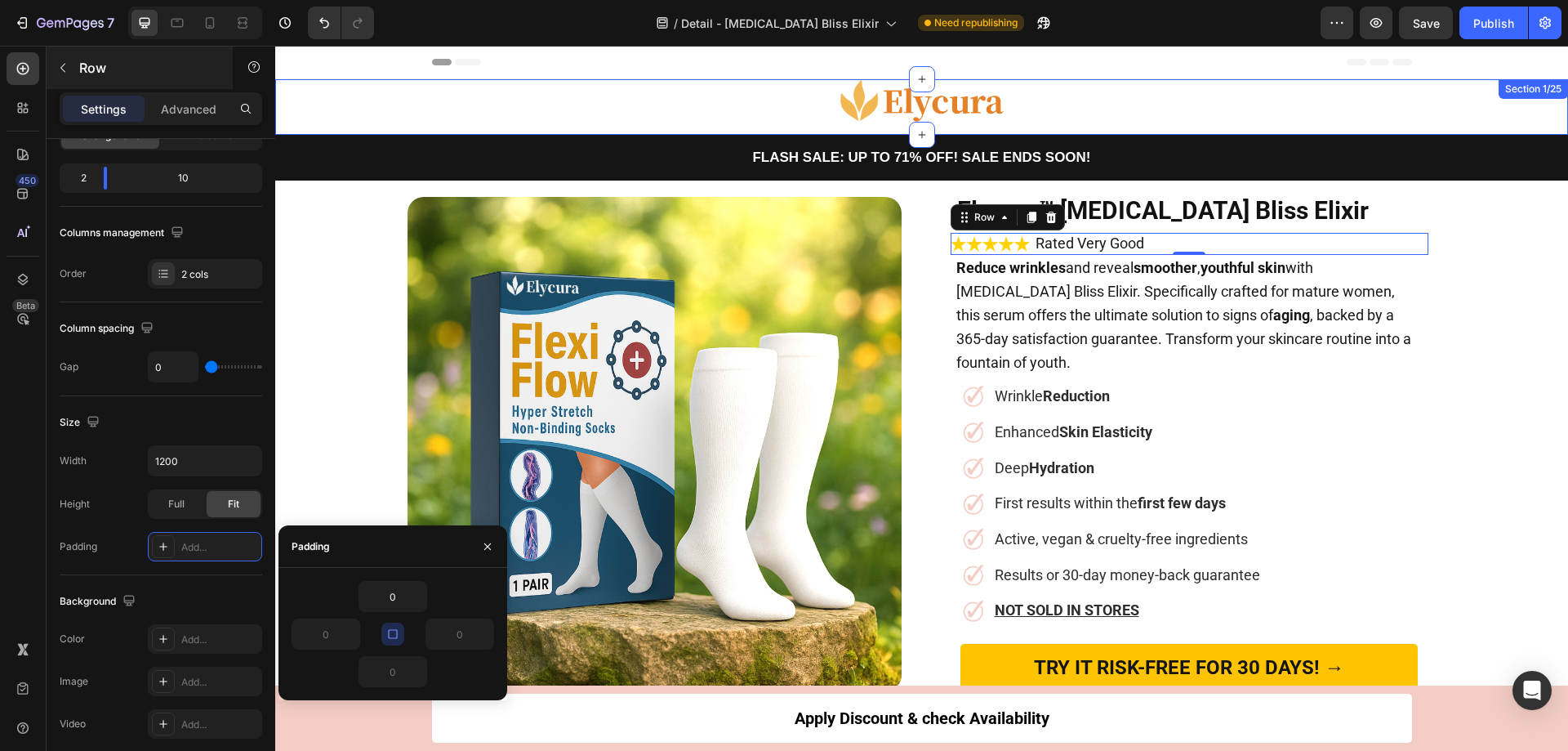
click at [186, 114] on p "Advanced" at bounding box center [188, 109] width 55 height 17
click at [172, 50] on div "Row" at bounding box center [140, 67] width 186 height 43
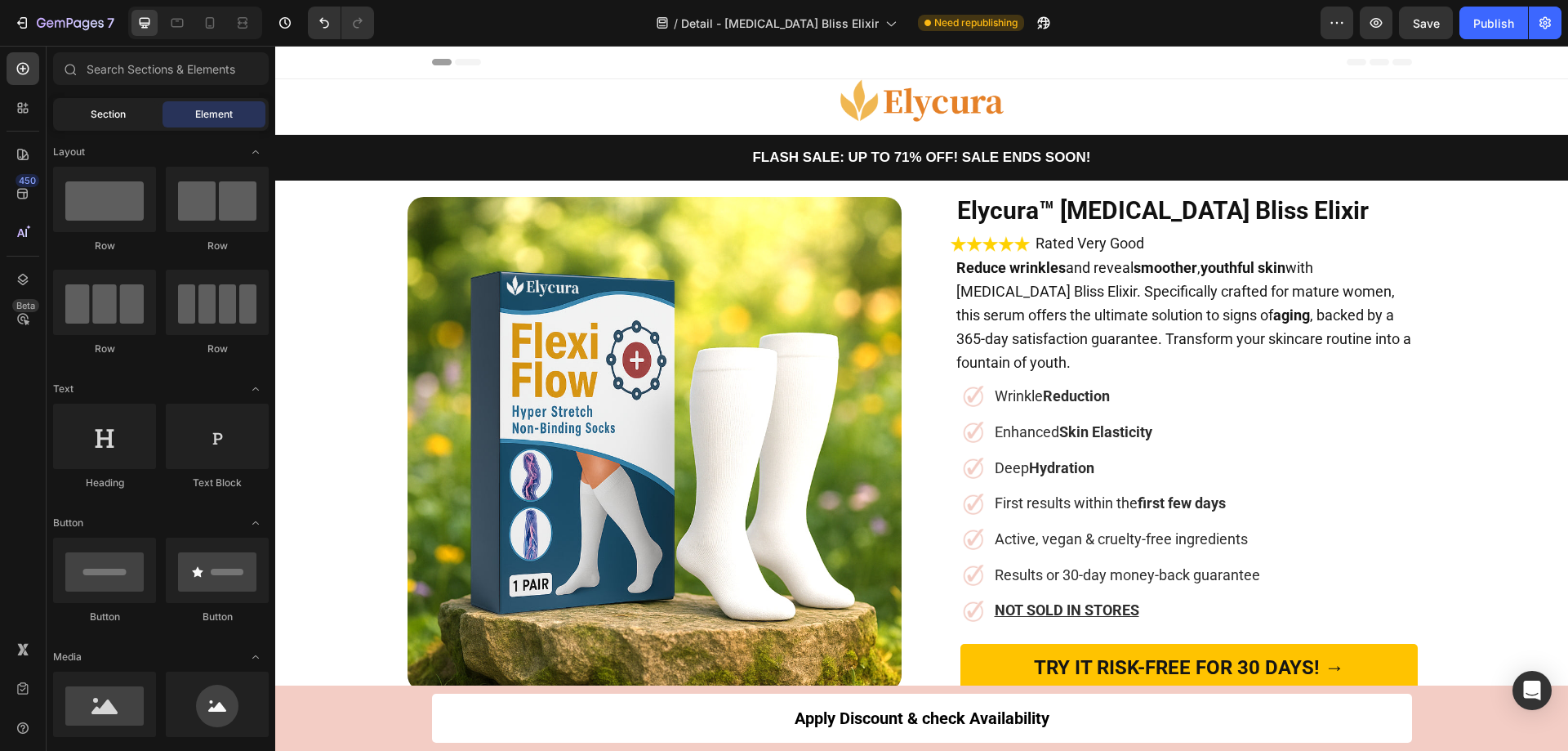
click at [104, 123] on div "Section" at bounding box center [107, 115] width 103 height 27
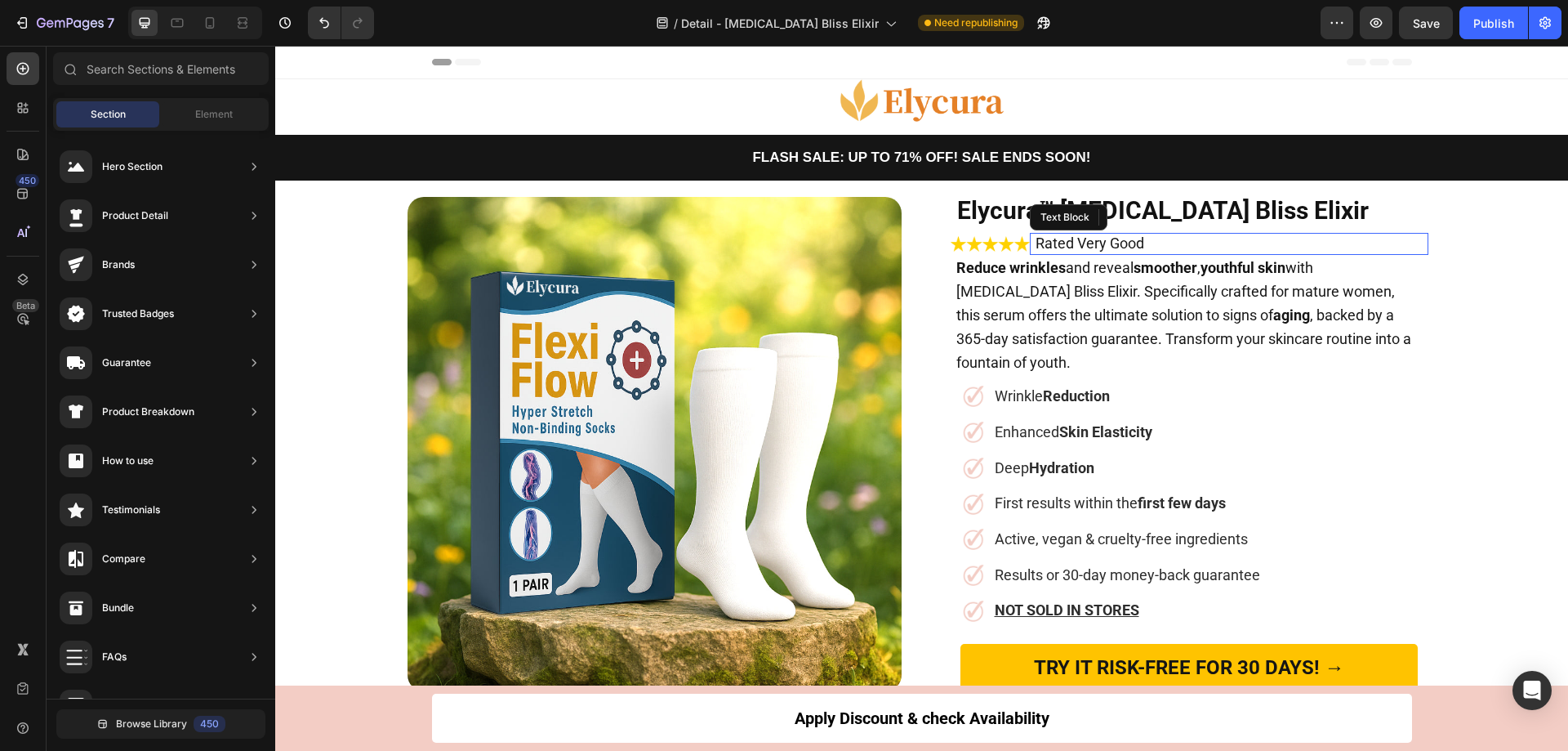
click at [1100, 251] on span "Rated Very Good" at bounding box center [1090, 243] width 108 height 17
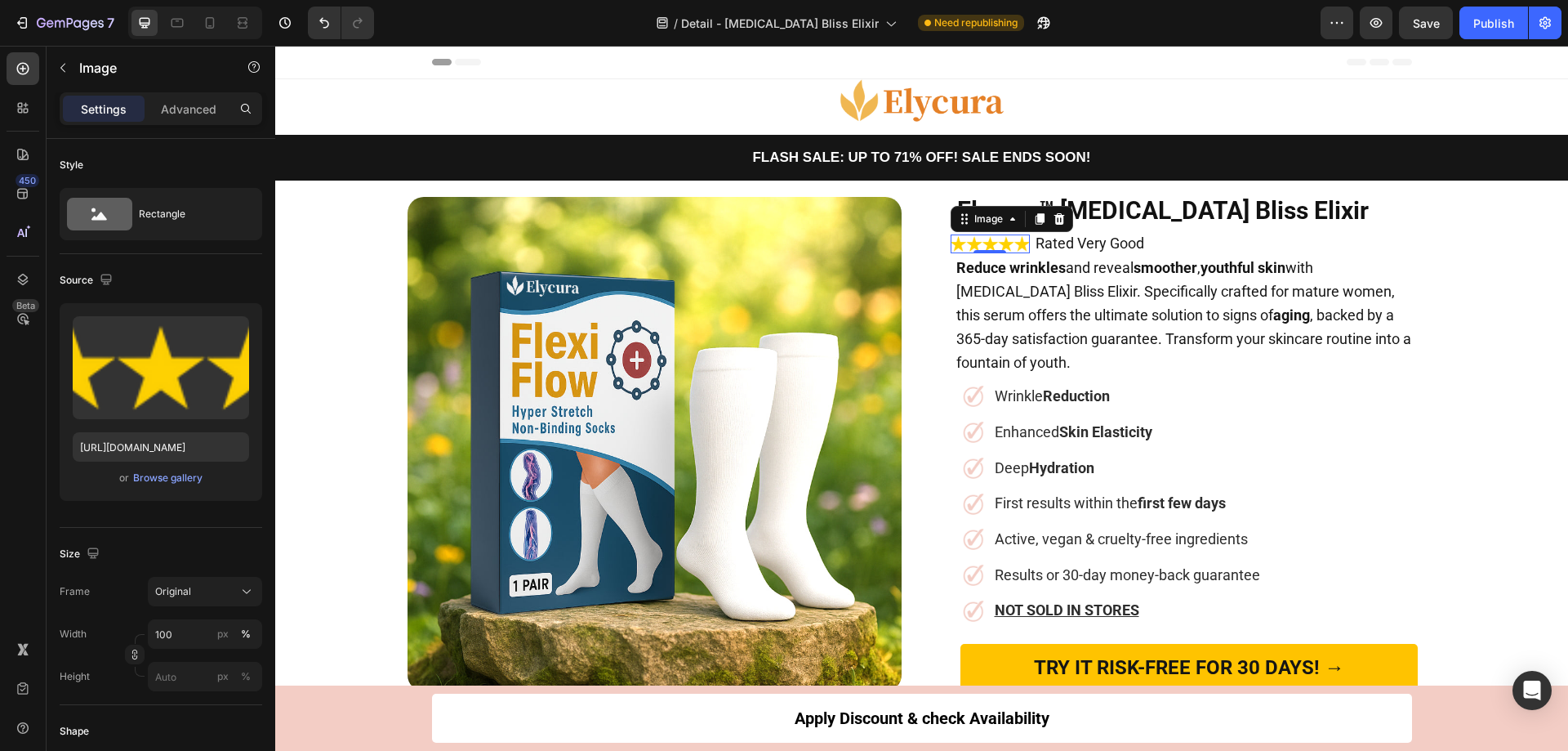
click at [1013, 247] on img at bounding box center [990, 244] width 80 height 19
click at [176, 637] on input "100" at bounding box center [205, 633] width 114 height 29
type input "110"
click at [1274, 285] on span "Reduce wrinkles and reveal smoother , youthful skin with [MEDICAL_DATA] Bliss E…" at bounding box center [1183, 315] width 455 height 112
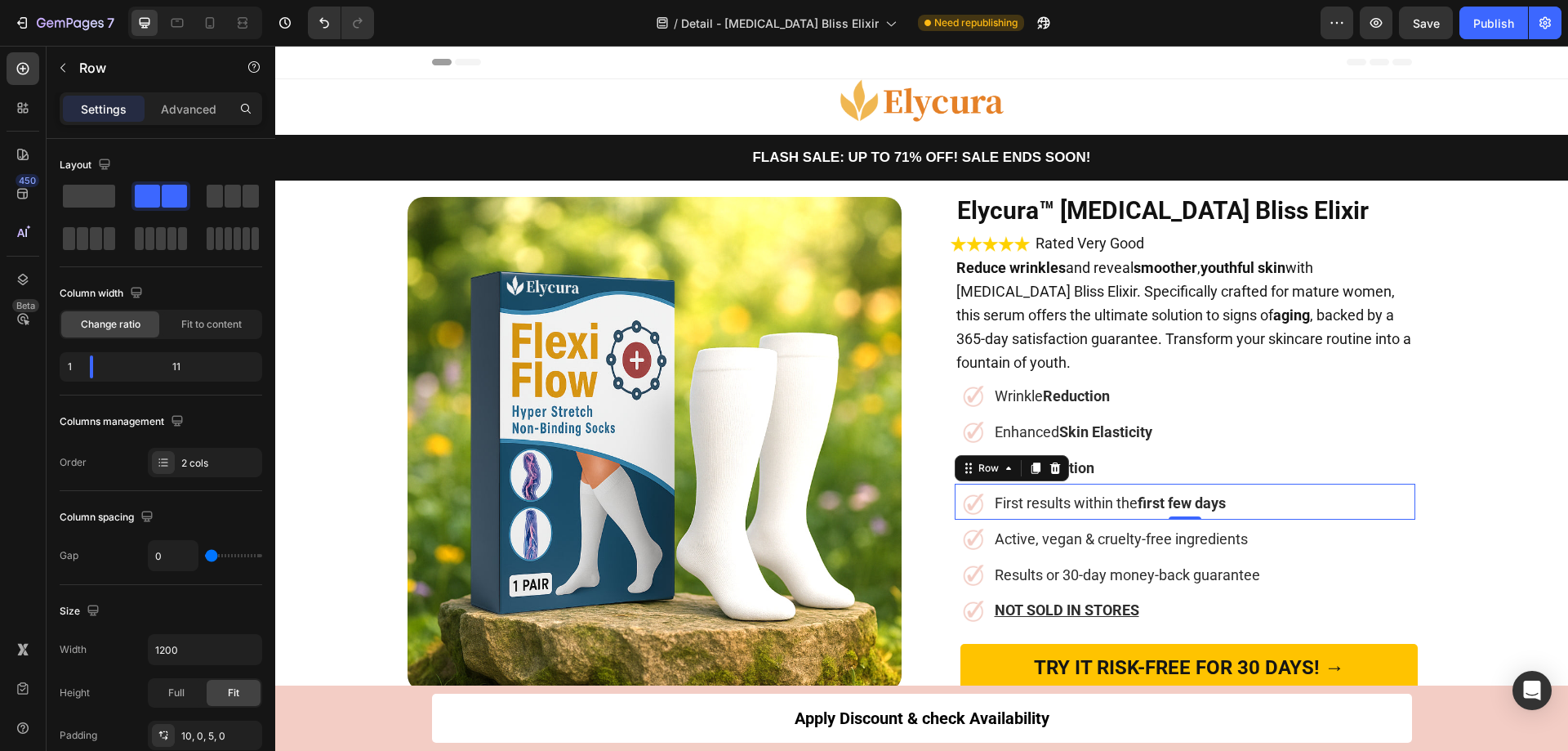
click at [1234, 484] on div "Image First results within the first few days Heading Row 0" at bounding box center [1185, 502] width 461 height 36
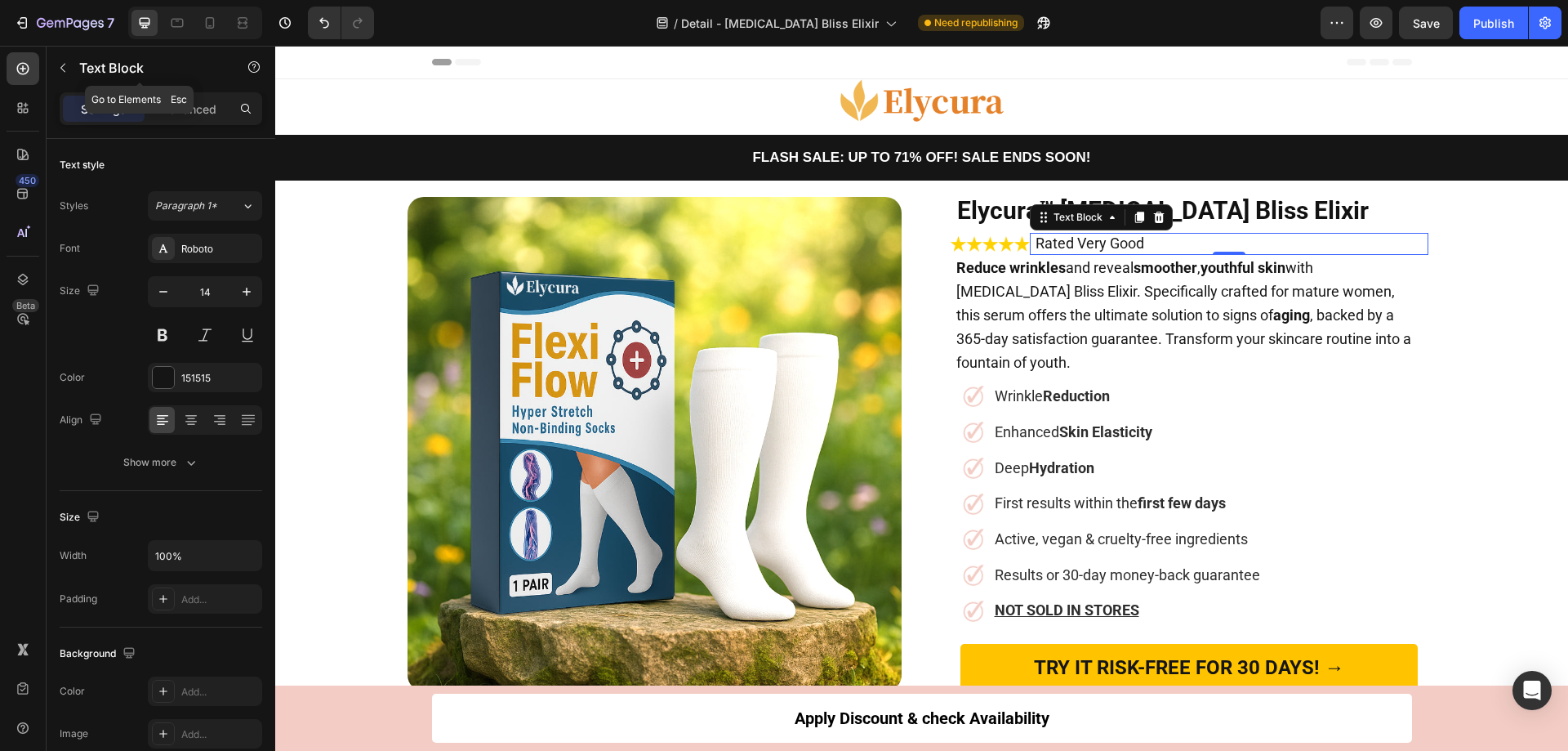
click at [195, 91] on div "Text Block" at bounding box center [140, 68] width 186 height 47
click at [194, 106] on p "Advanced" at bounding box center [188, 109] width 55 height 17
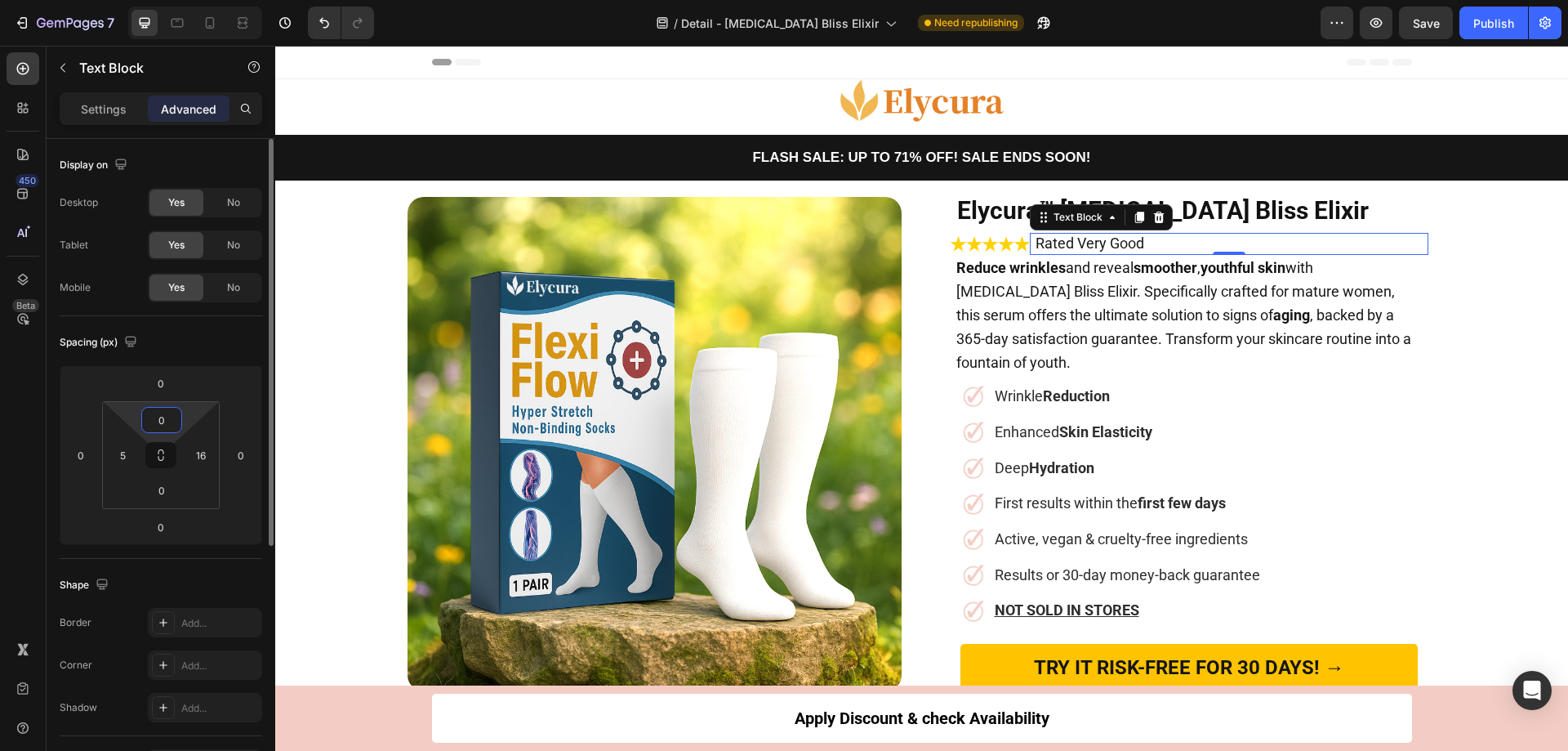
click at [164, 422] on input "0" at bounding box center [162, 420] width 32 height 25
type input "2"
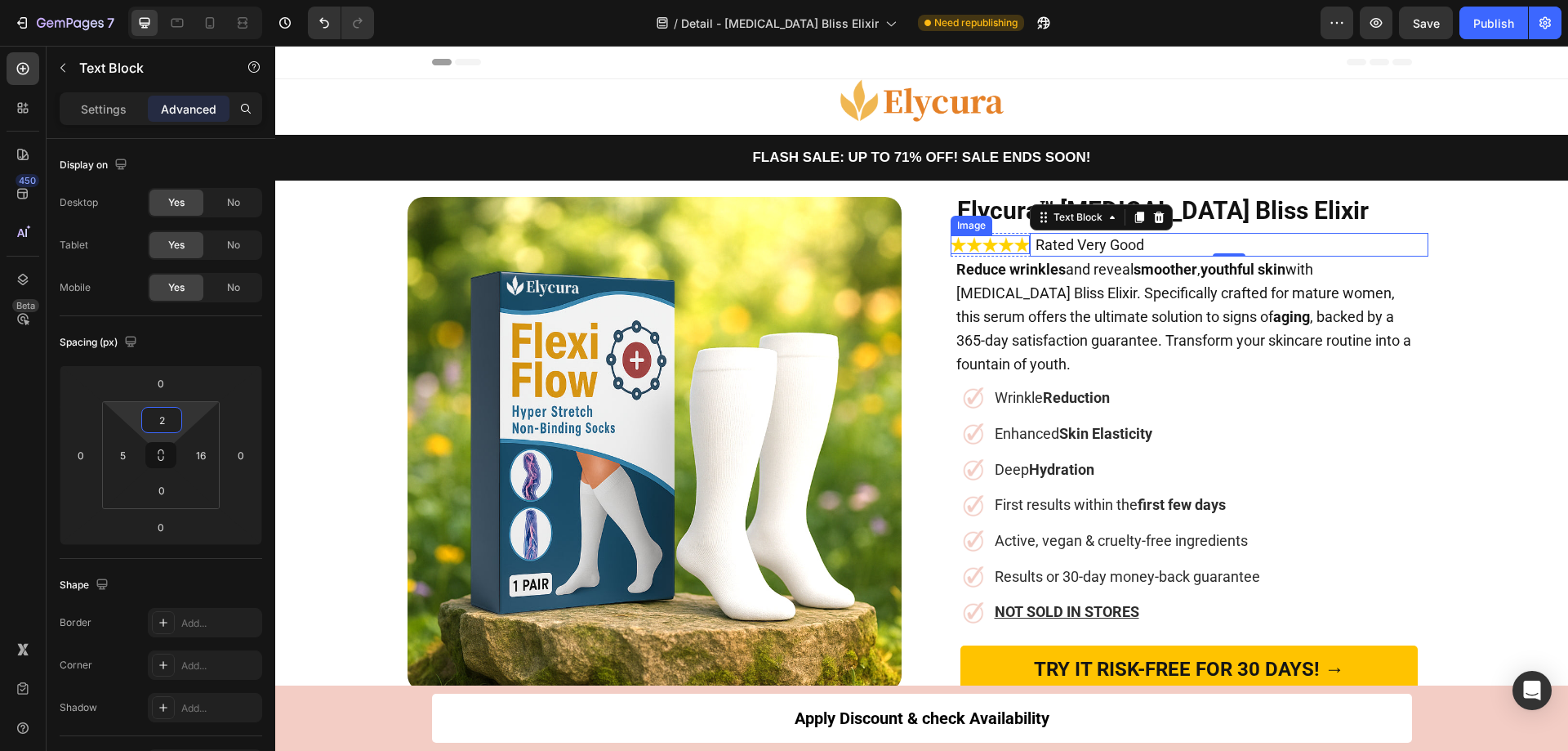
click at [994, 244] on img at bounding box center [990, 245] width 80 height 19
click at [1037, 248] on span "Rated Very Good" at bounding box center [1090, 244] width 108 height 17
click at [171, 417] on input "2" at bounding box center [162, 420] width 32 height 25
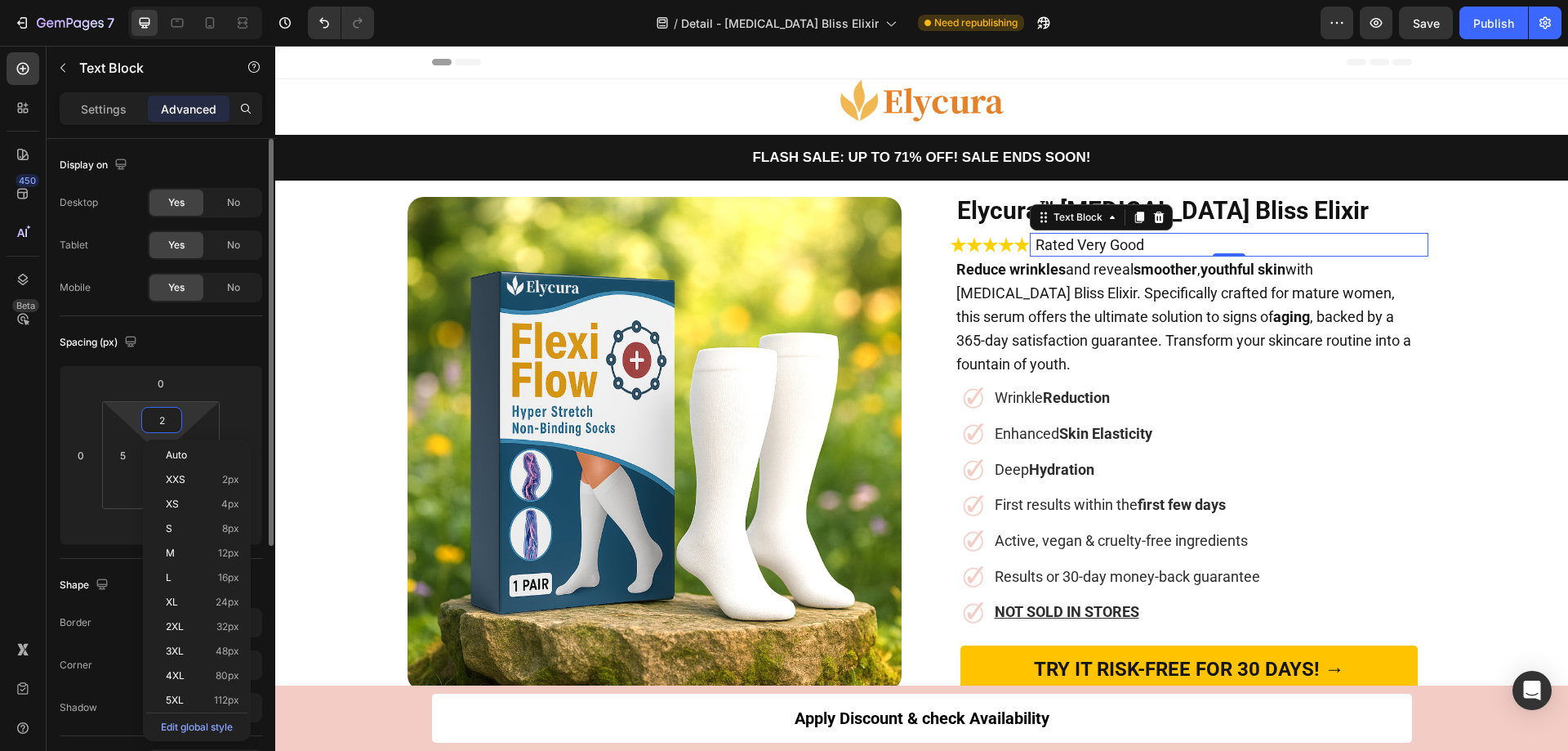
type input "3"
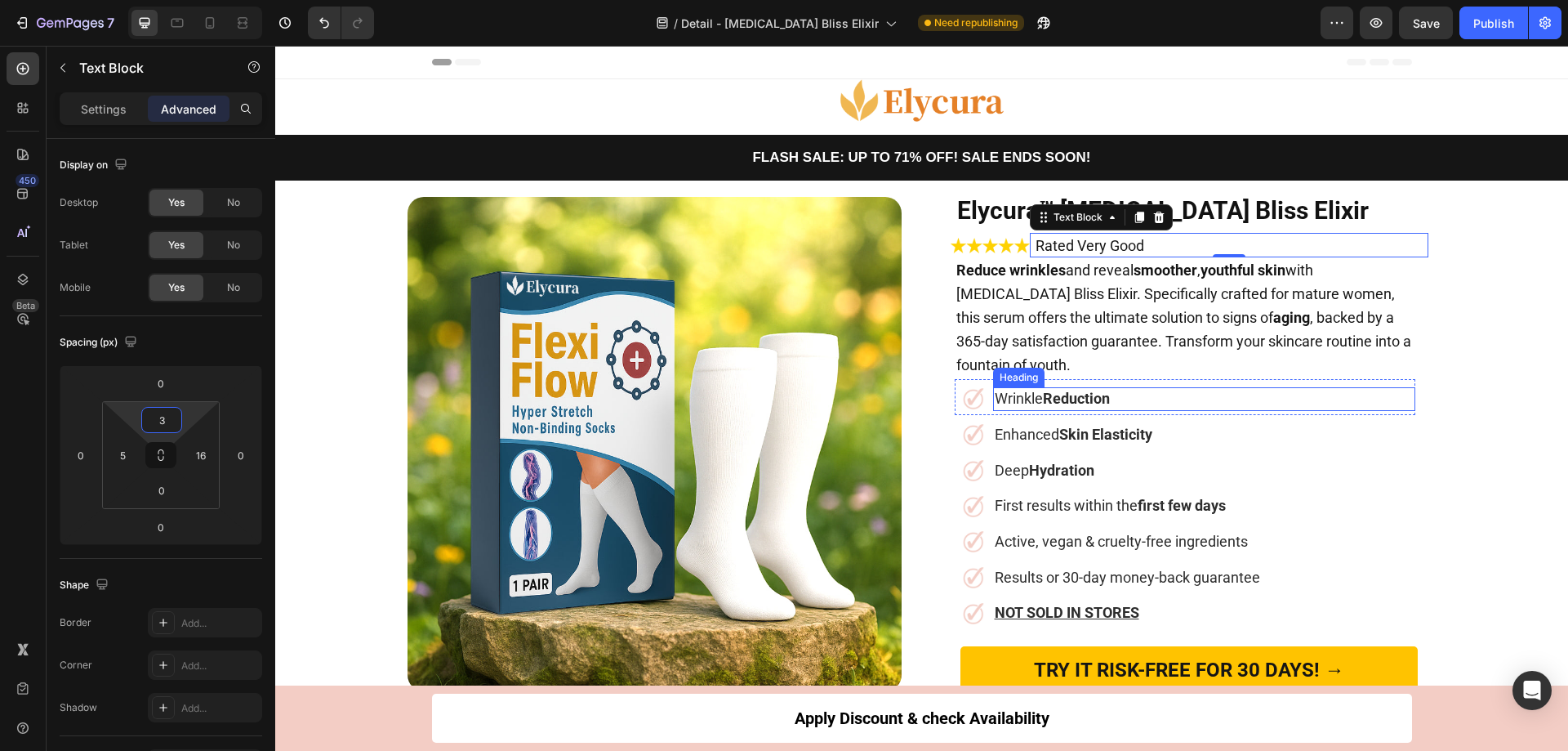
click at [1195, 387] on h2 "Wrinkle Reduction" at bounding box center [1204, 398] width 422 height 24
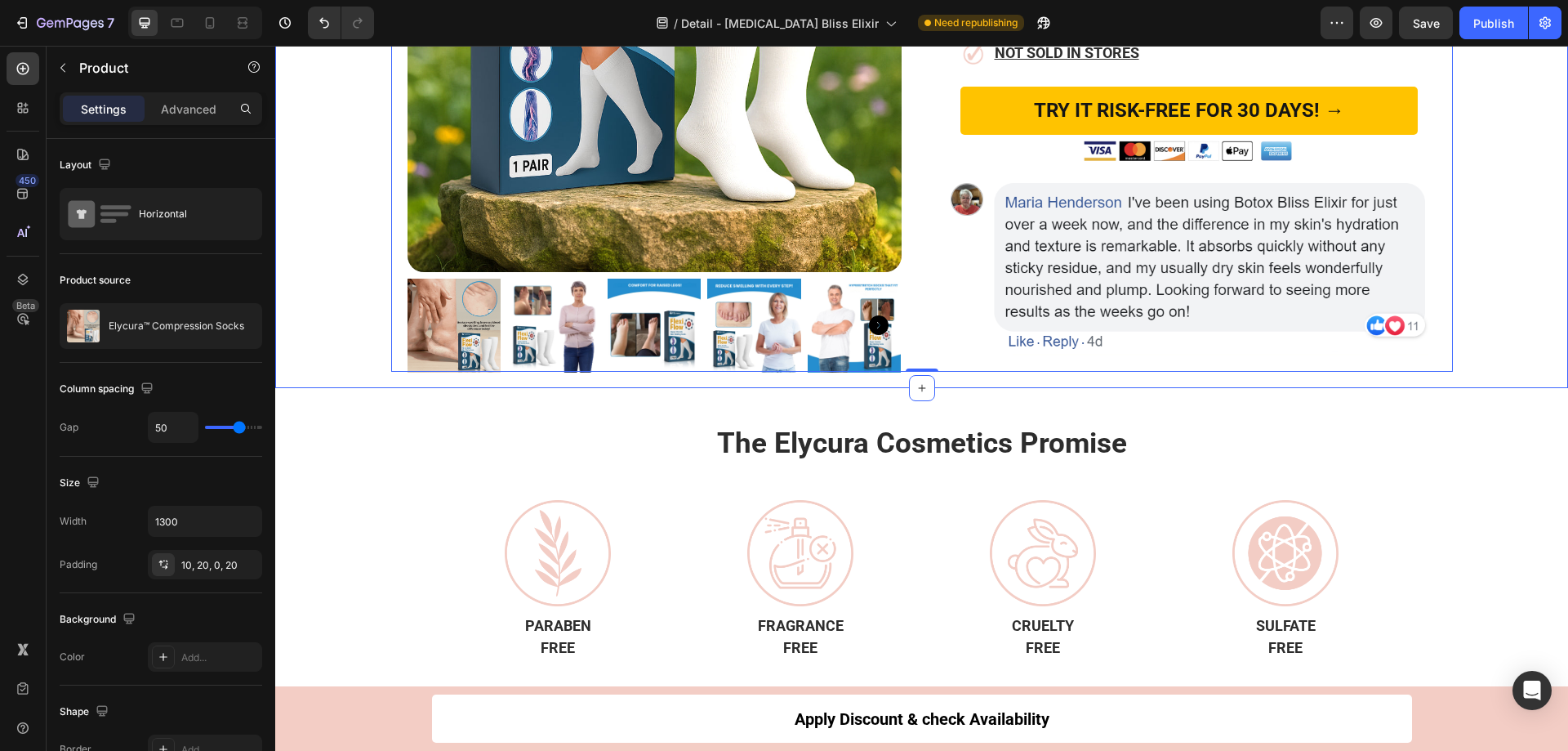
scroll to position [561, 0]
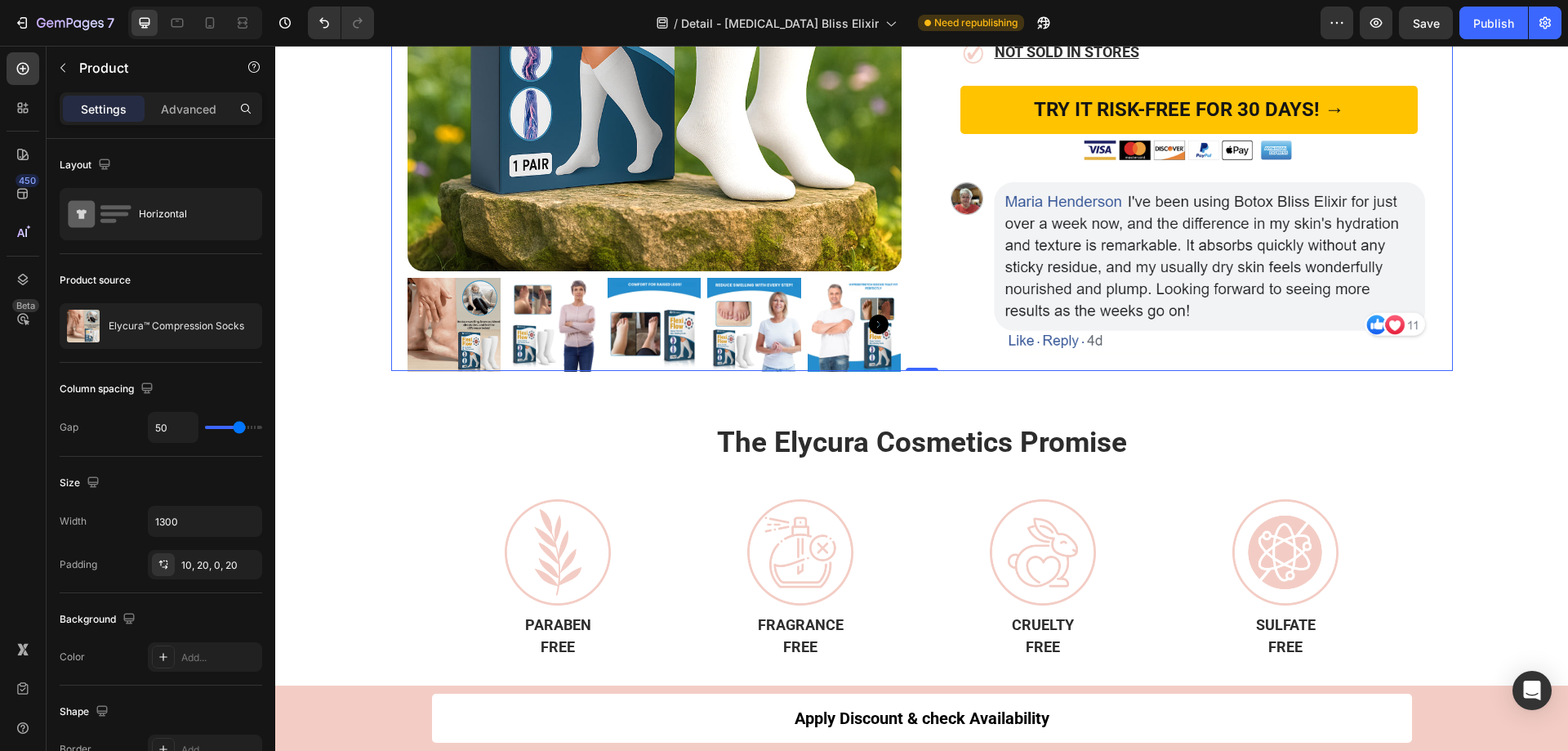
click at [192, 17] on div at bounding box center [195, 23] width 134 height 32
click at [179, 21] on icon at bounding box center [178, 21] width 4 height 2
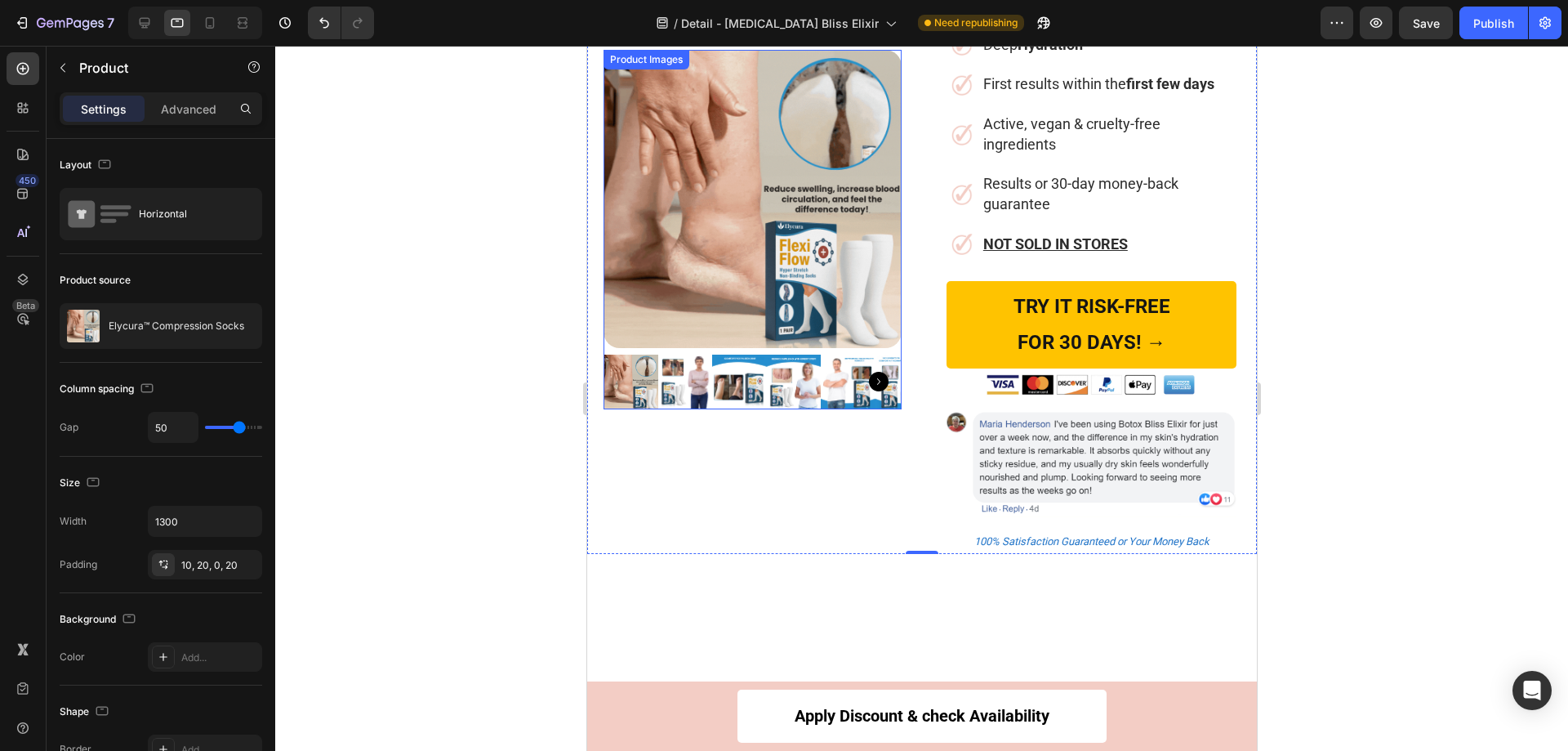
scroll to position [86, 0]
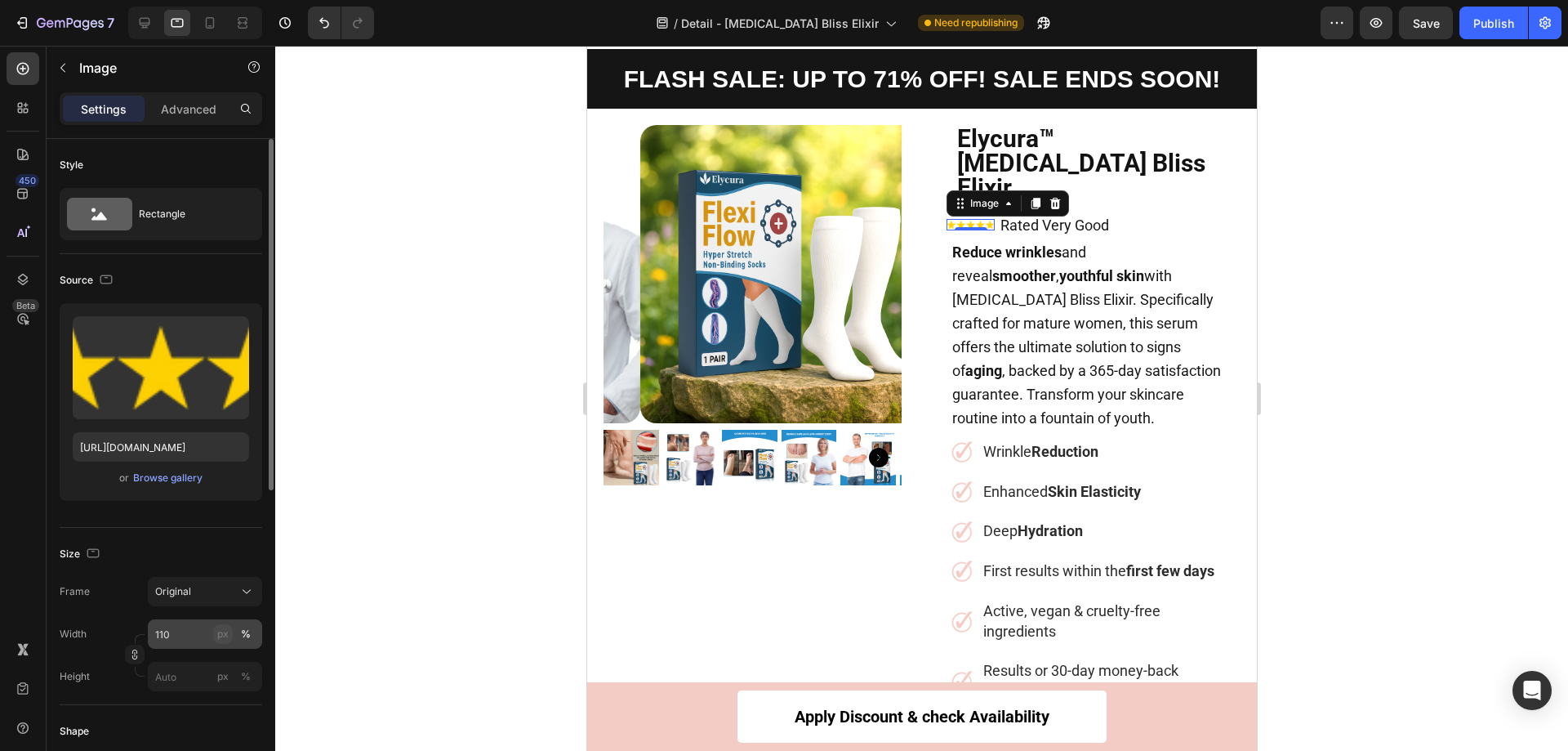
click at [226, 631] on div "px" at bounding box center [223, 633] width 11 height 14
click at [189, 637] on input "110" at bounding box center [205, 633] width 114 height 29
drag, startPoint x: 189, startPoint y: 637, endPoint x: 144, endPoint y: 636, distance: 45.0
click at [144, 636] on div "Width 120 px %" at bounding box center [161, 633] width 202 height 29
type input "200"
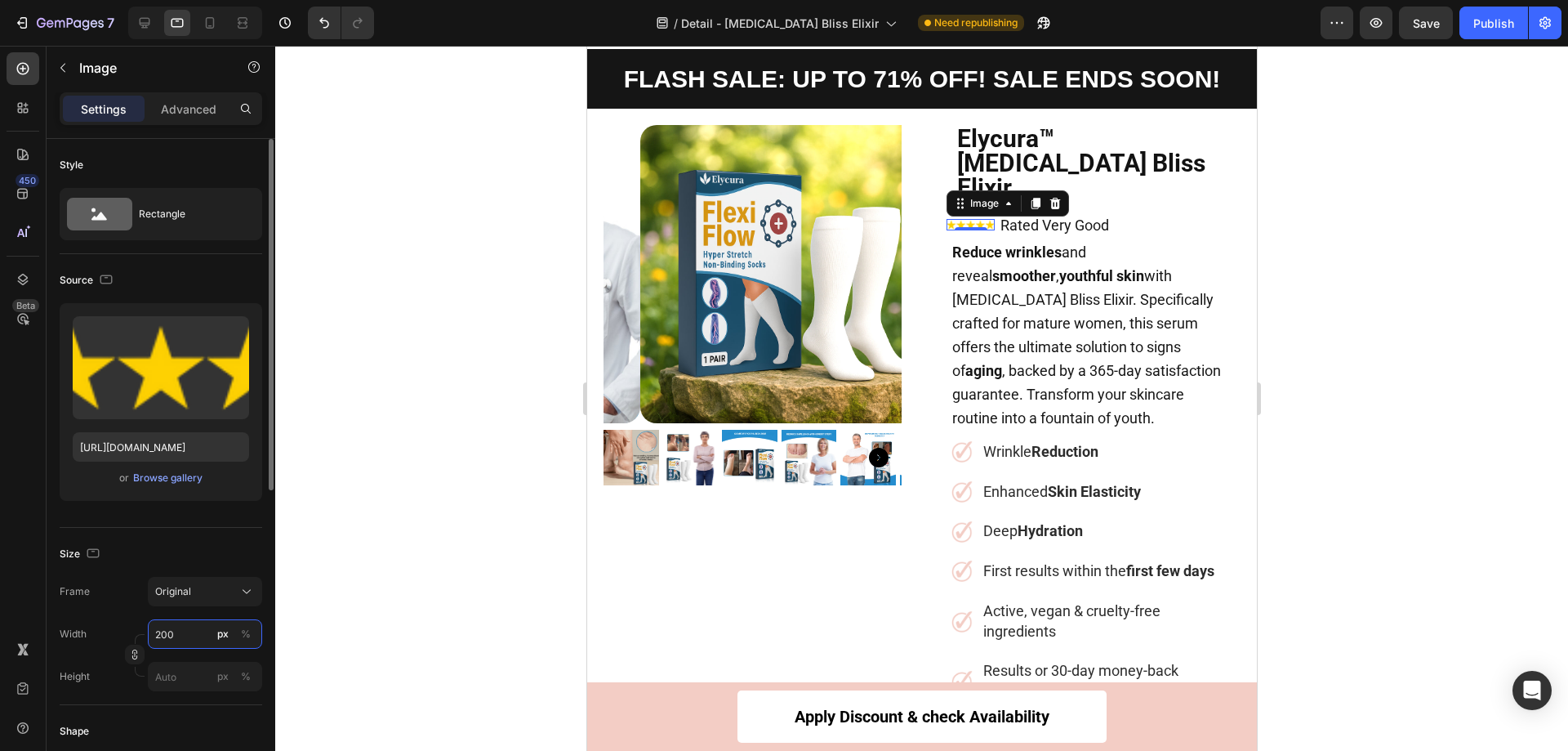
click at [186, 637] on input "200" at bounding box center [205, 633] width 114 height 29
click at [981, 210] on div "Image 0" at bounding box center [969, 224] width 48 height 29
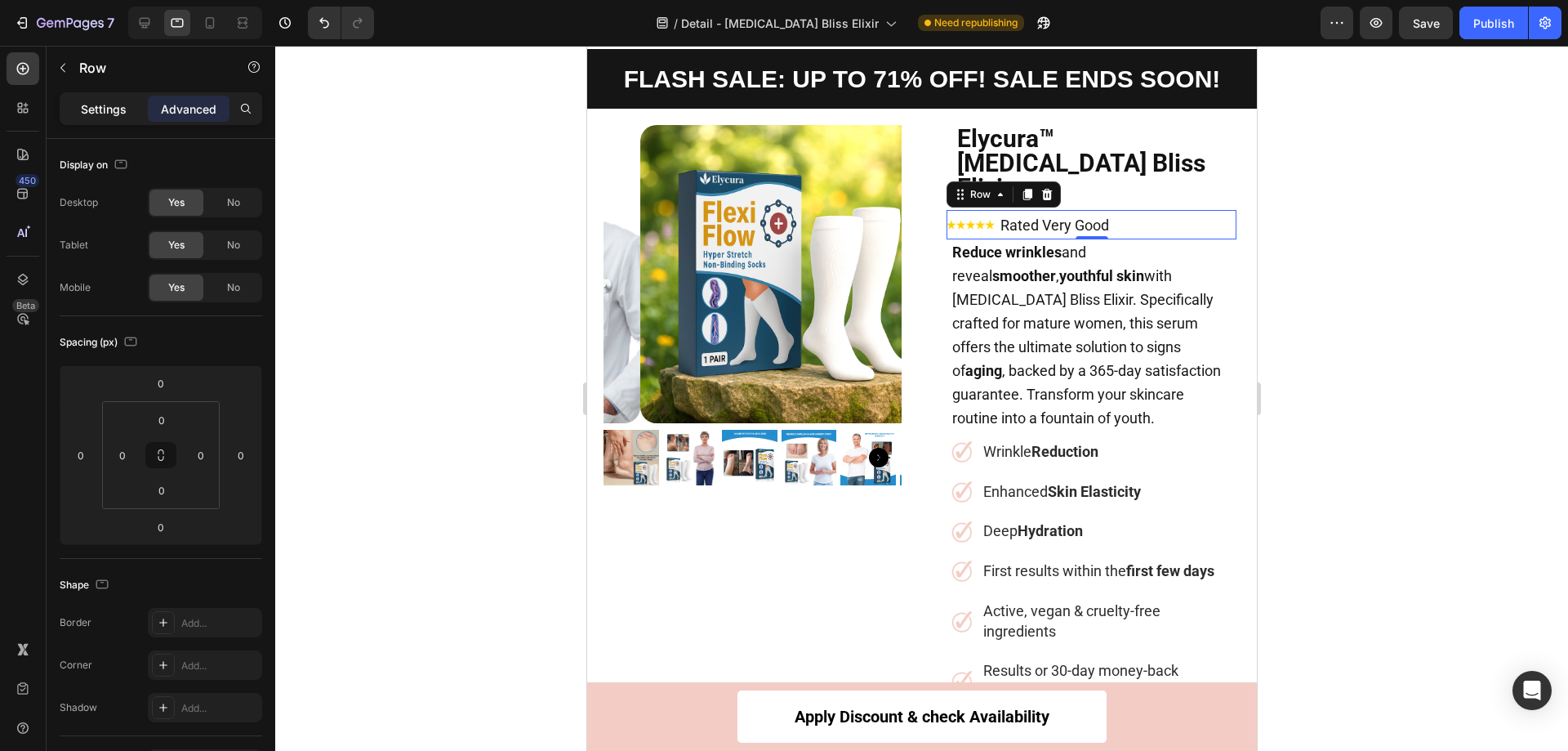
click at [98, 112] on p "Settings" at bounding box center [104, 109] width 46 height 17
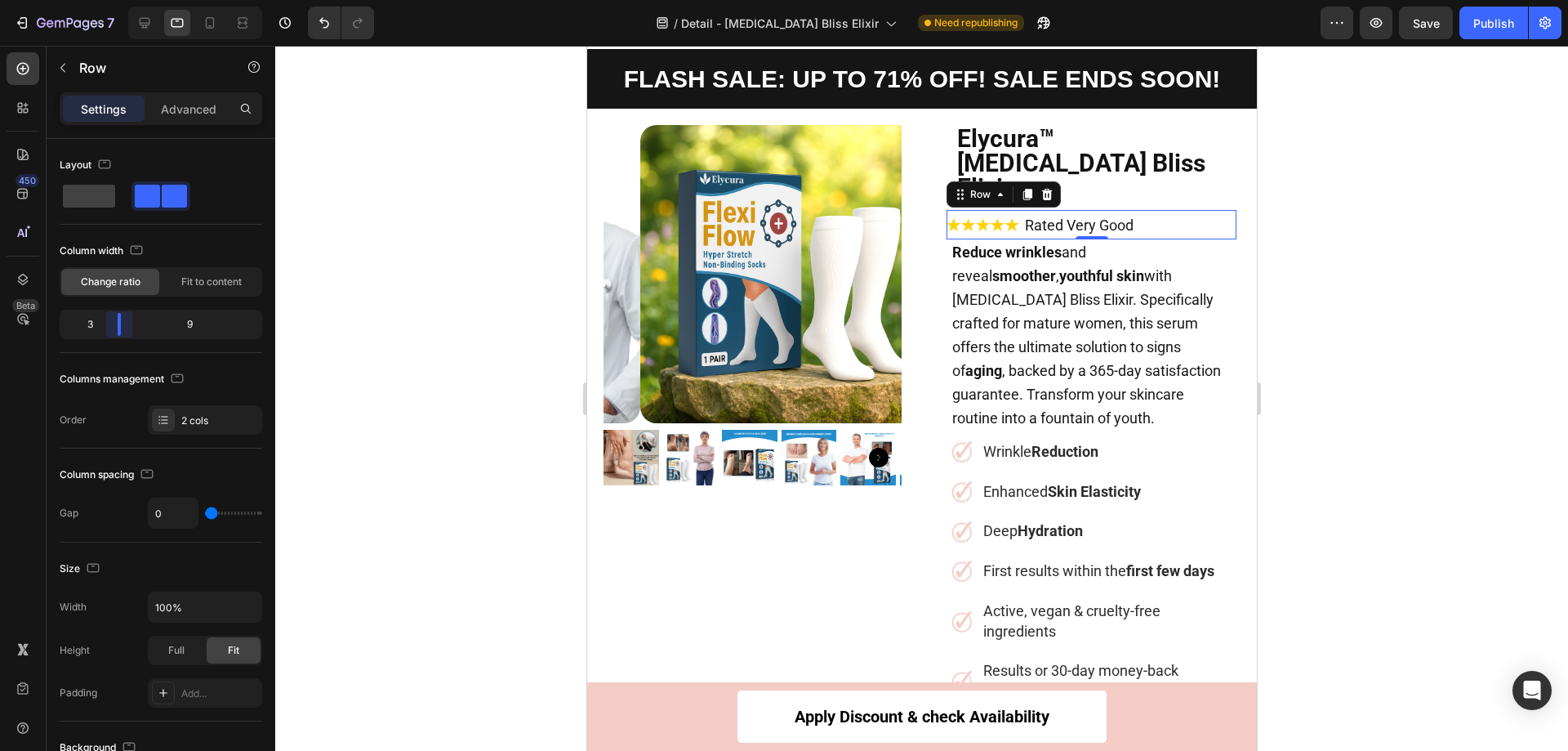
click at [113, 0] on body "7 Version history / Detail - [MEDICAL_DATA] Bliss Elixir Need republishing Prev…" at bounding box center [784, 0] width 1568 height 0
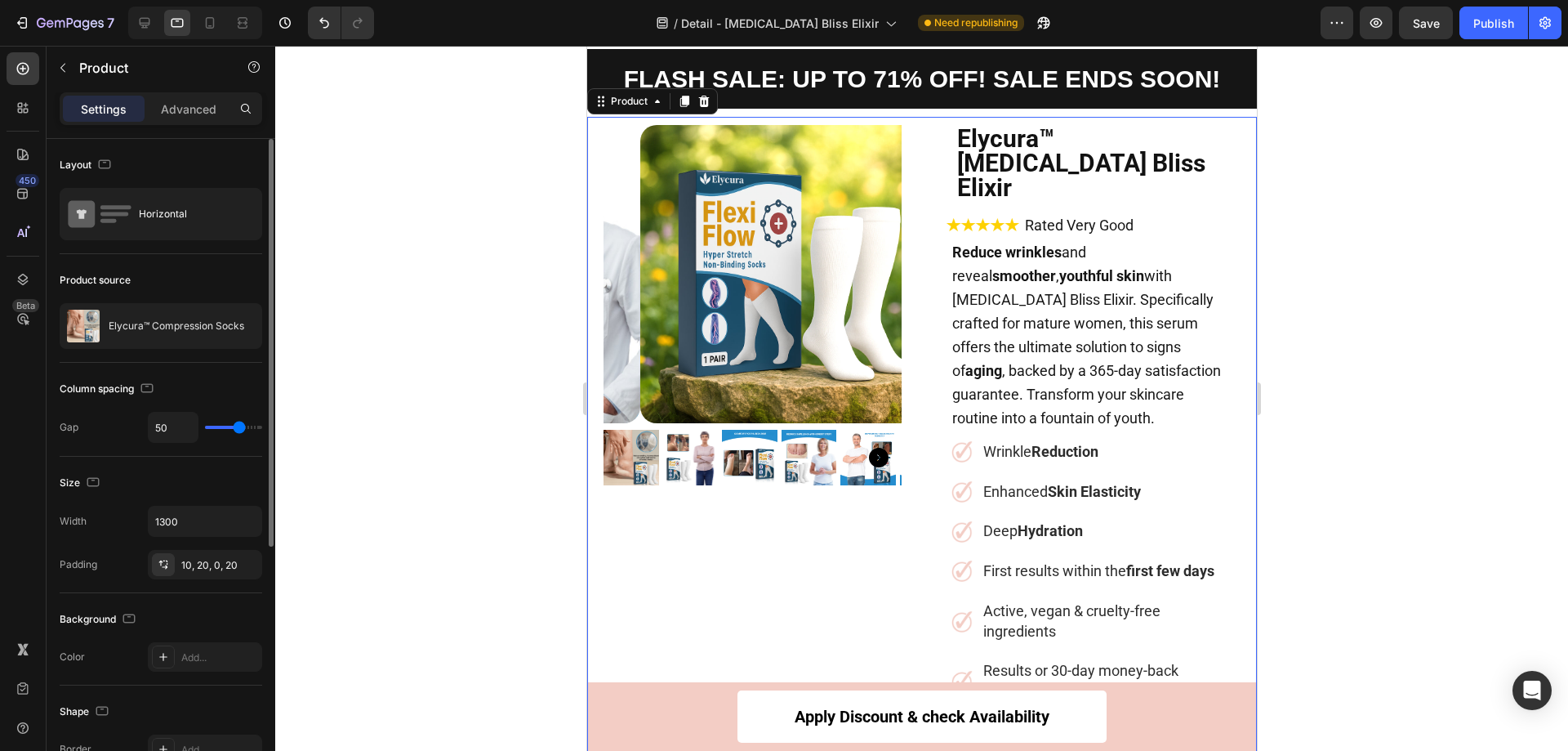
type input "15"
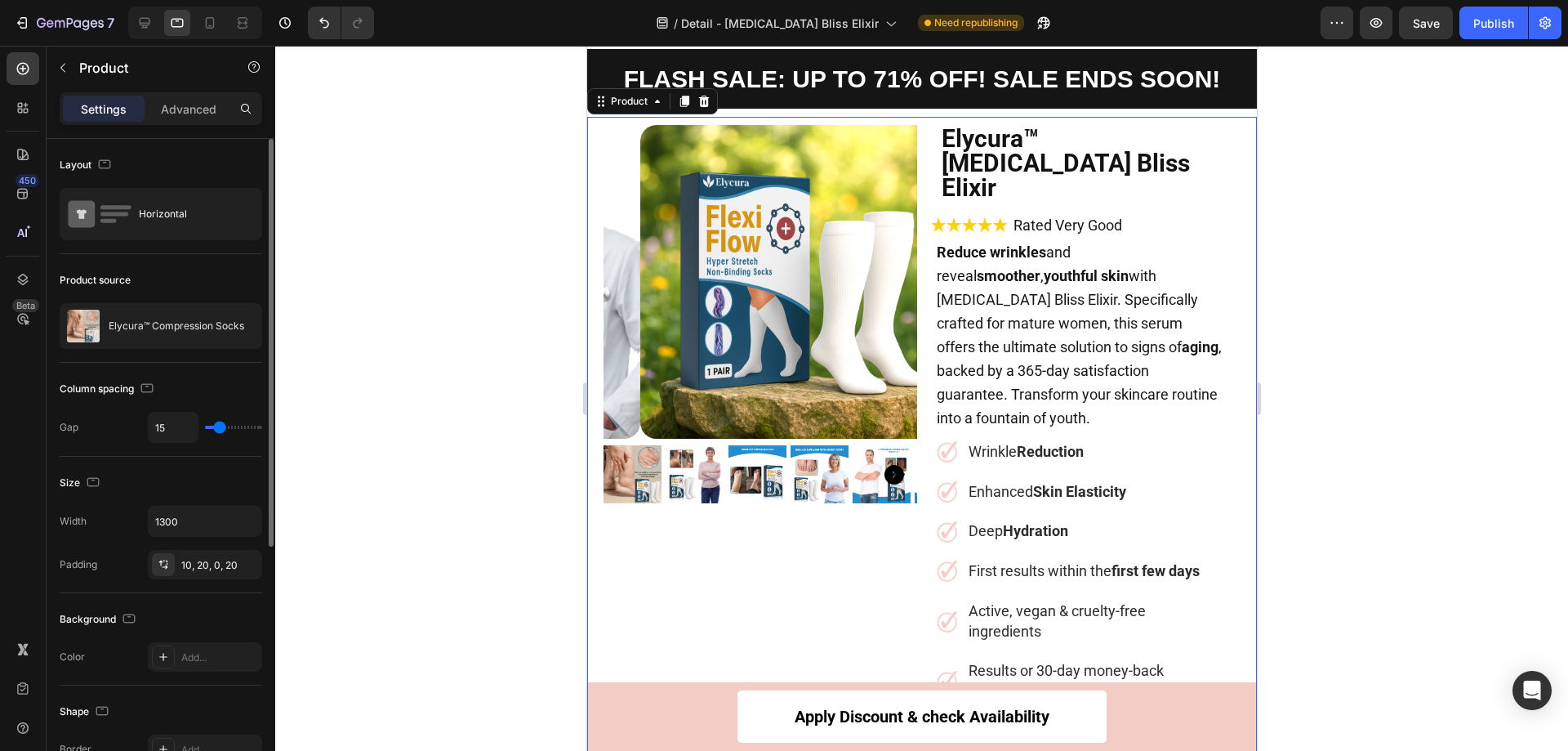
type input "12"
drag, startPoint x: 239, startPoint y: 432, endPoint x: 218, endPoint y: 432, distance: 21.0
type input "12"
click at [218, 429] on input "range" at bounding box center [234, 427] width 57 height 3
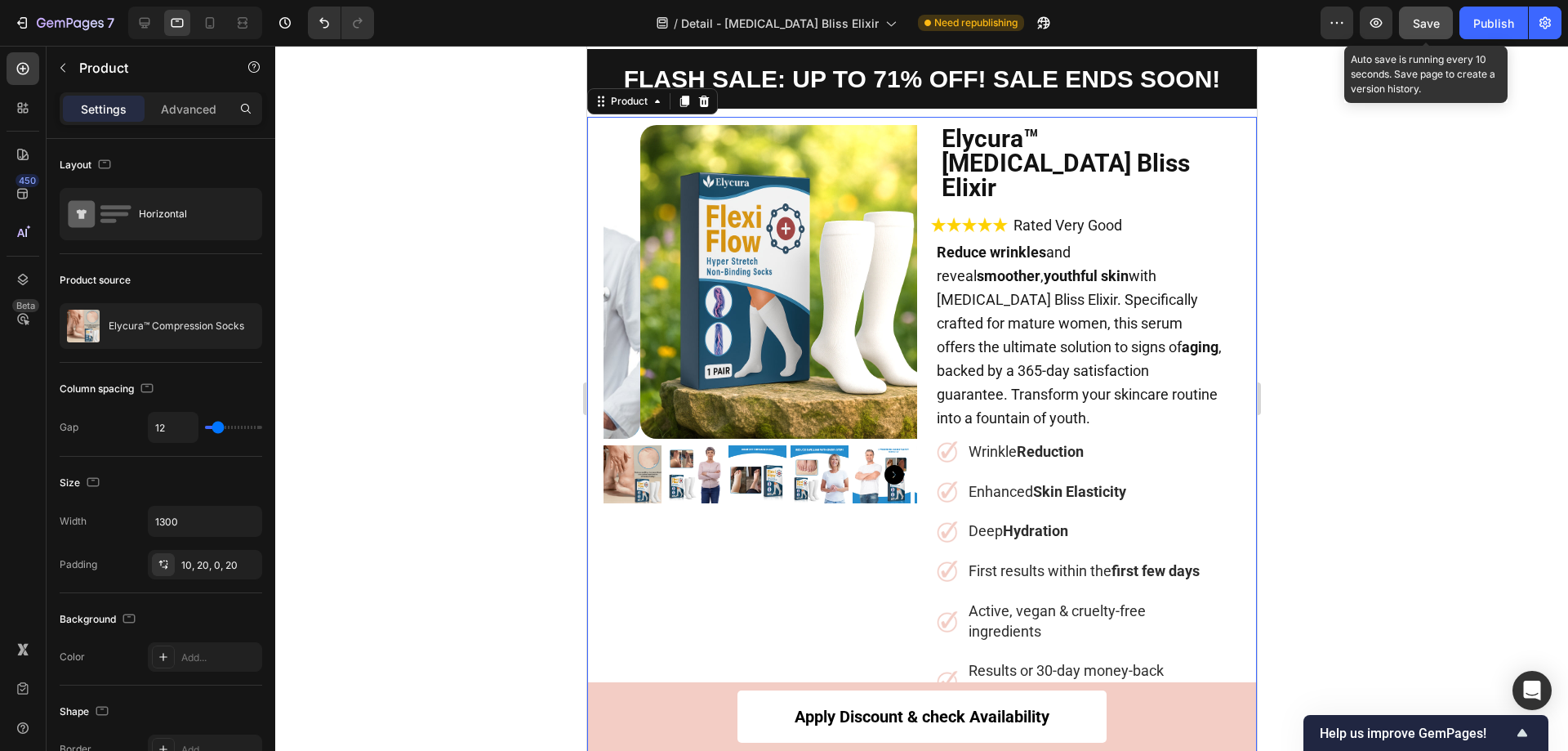
click at [1411, 21] on button "Save" at bounding box center [1425, 23] width 54 height 32
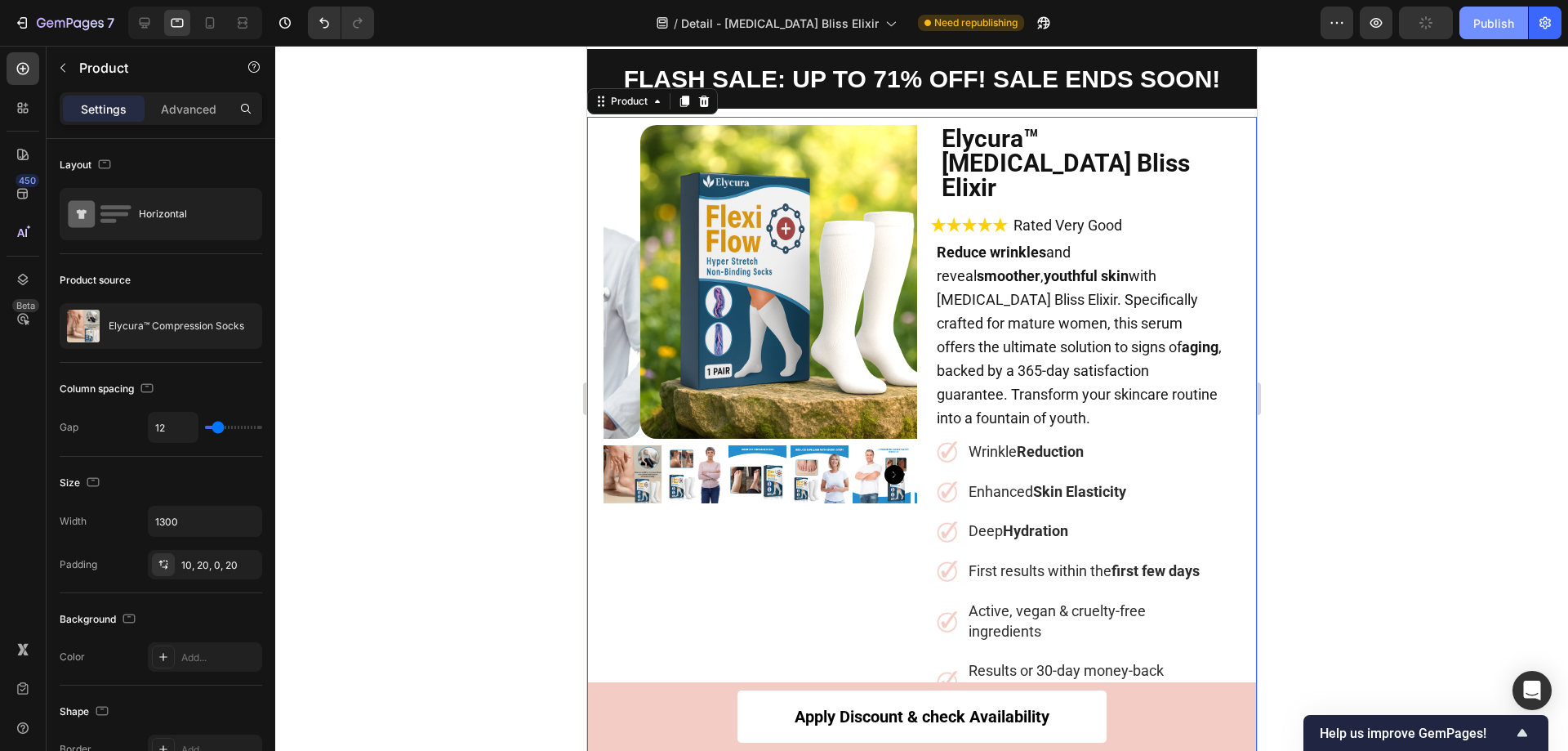
click at [1478, 32] on button "Publish" at bounding box center [1494, 23] width 68 height 32
